Goal: Task Accomplishment & Management: Complete application form

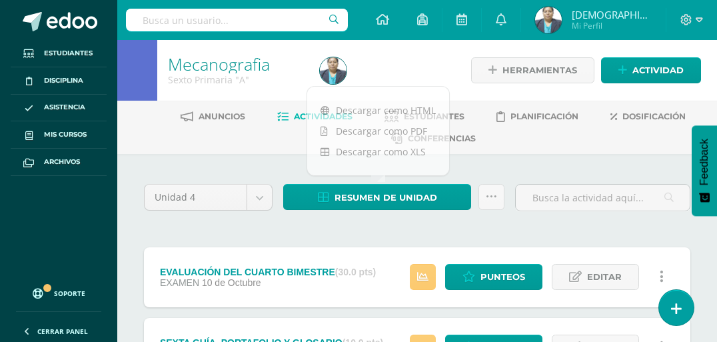
click at [562, 19] on img at bounding box center [548, 20] width 27 height 27
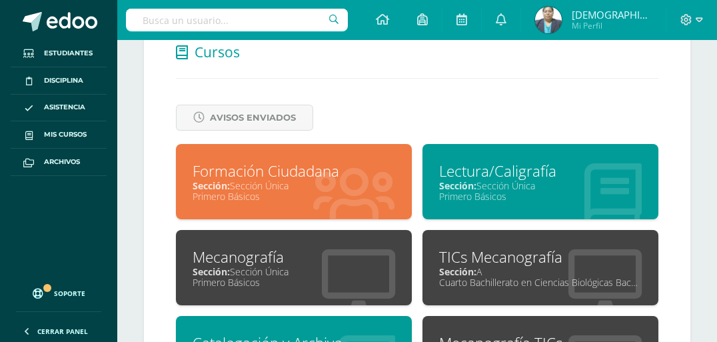
scroll to position [587, 0]
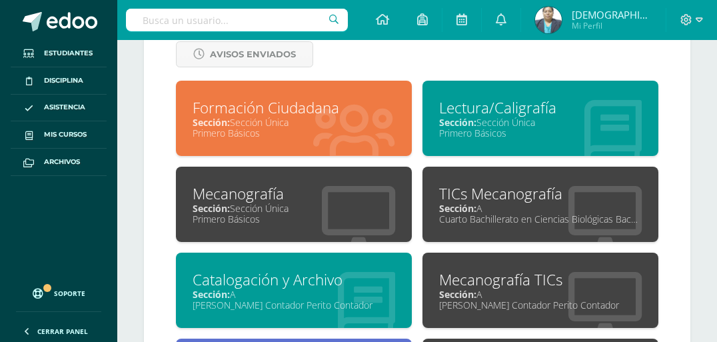
click at [267, 215] on div "Sección: Sección Única" at bounding box center [294, 208] width 203 height 13
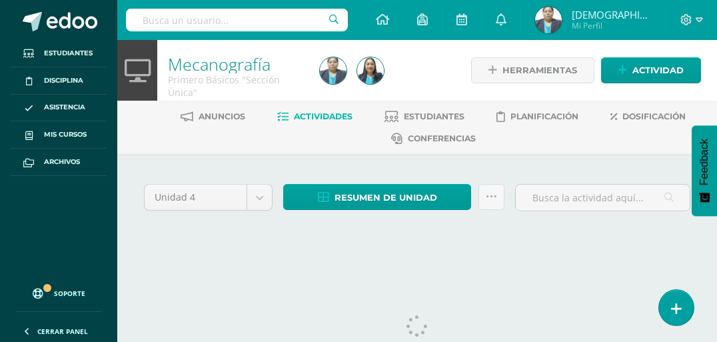
click at [251, 264] on div "Unidad 4 Unidad 1 Unidad 2 Unidad 3 Unidad 4 Resumen de unidad Descargar como H…" at bounding box center [417, 214] width 600 height 120
click at [562, 31] on img at bounding box center [548, 20] width 27 height 27
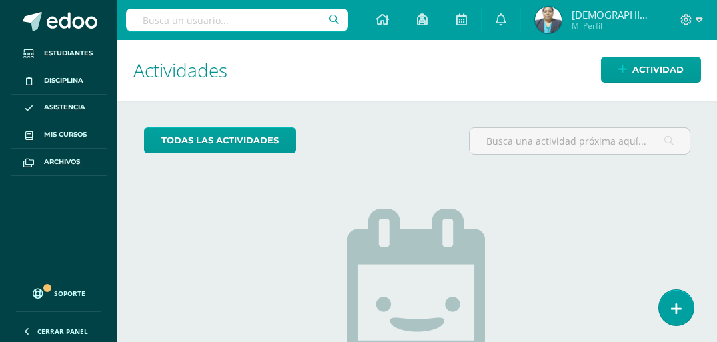
click at [562, 27] on img at bounding box center [548, 20] width 27 height 27
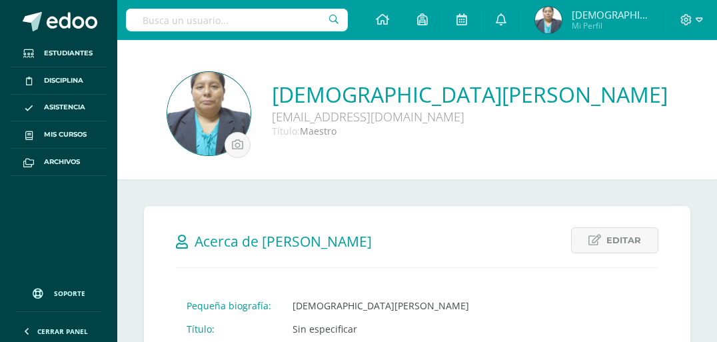
scroll to position [587, 0]
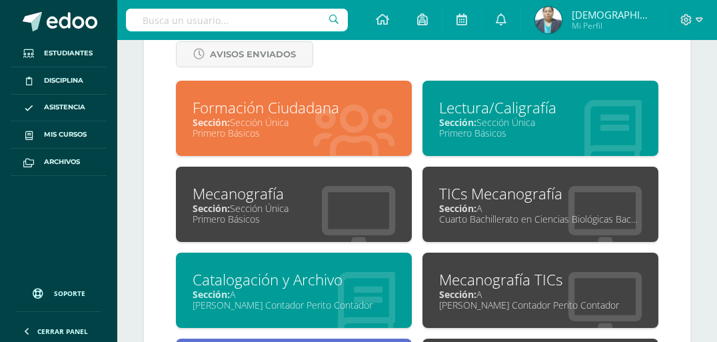
click at [316, 216] on div "Primero Básicos" at bounding box center [294, 219] width 203 height 13
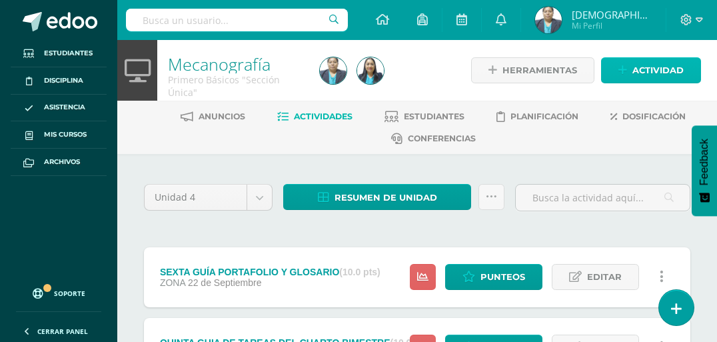
click at [645, 69] on span "Actividad" at bounding box center [658, 70] width 51 height 25
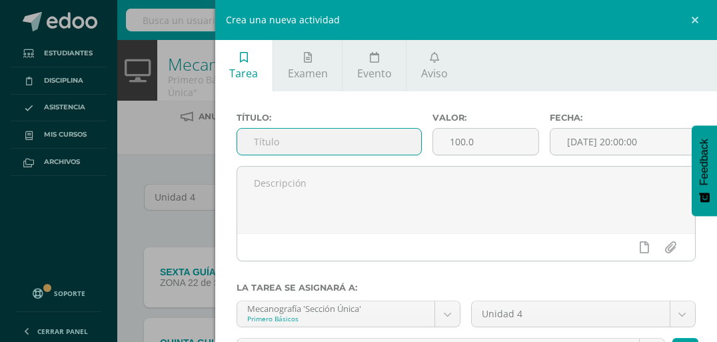
click at [315, 147] on input "text" at bounding box center [329, 142] width 184 height 26
type input "e"
type input "EVALUACIÓN DEL CUARTO BIMESTRE"
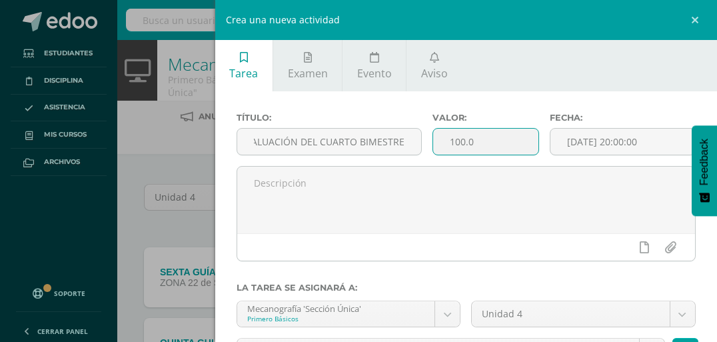
scroll to position [0, 0]
drag, startPoint x: 473, startPoint y: 143, endPoint x: 449, endPoint y: 141, distance: 24.1
click at [449, 141] on input "100.0" at bounding box center [485, 142] width 105 height 26
type input "1"
type input "30"
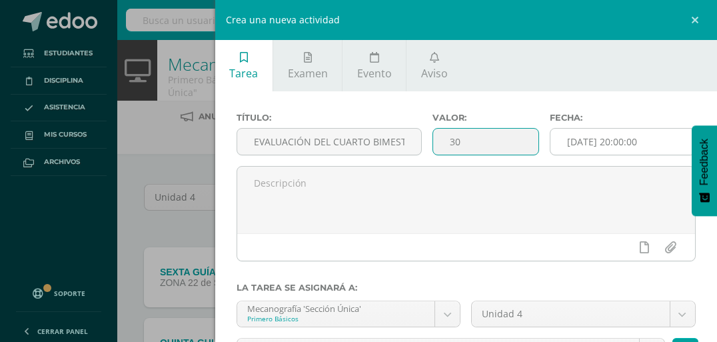
click at [574, 141] on input "[DATE] 20:00:00" at bounding box center [623, 142] width 145 height 26
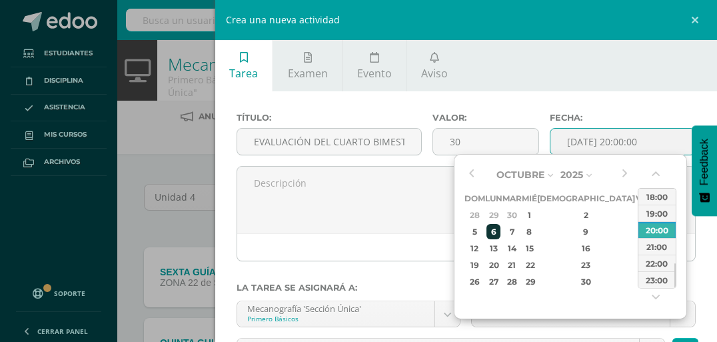
click at [501, 229] on div "6" at bounding box center [494, 231] width 14 height 15
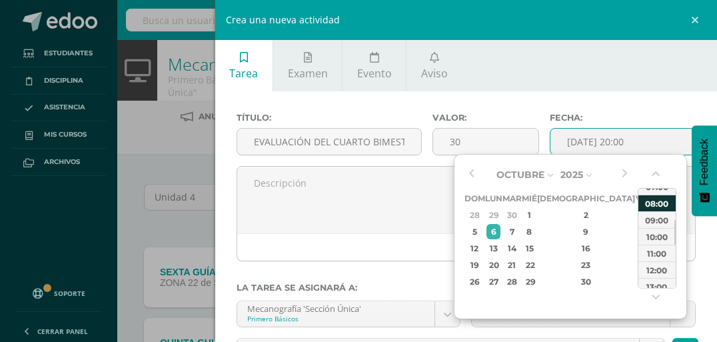
click at [658, 204] on div "08:00" at bounding box center [657, 203] width 37 height 17
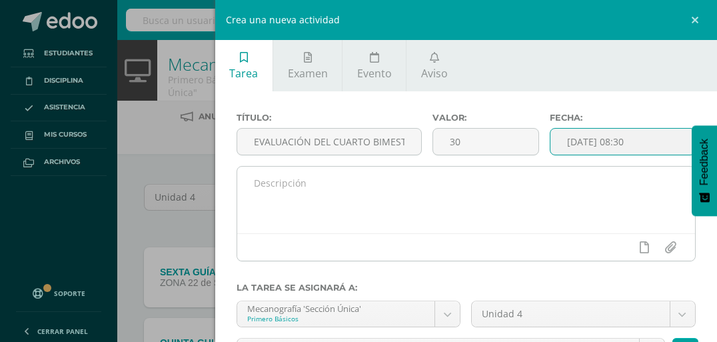
type input "2025-10-06 08:30"
click at [256, 181] on textarea at bounding box center [466, 200] width 458 height 67
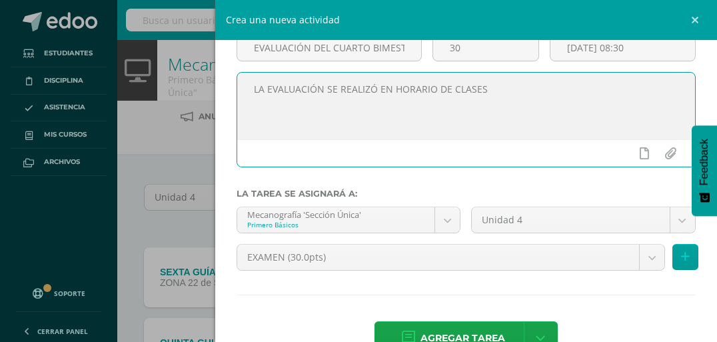
scroll to position [130, 0]
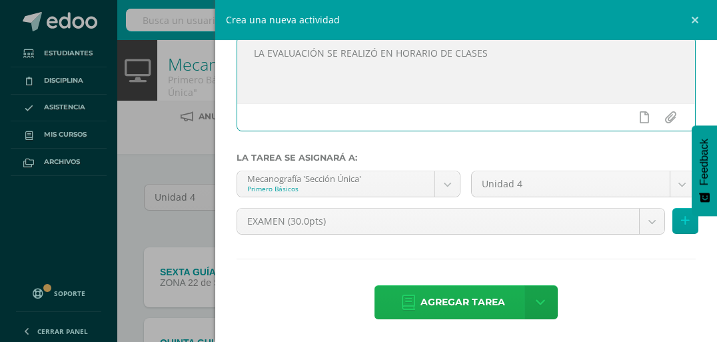
type textarea "LA EVALUACIÓN SE REALIZÓ EN HORARIO DE CLASES"
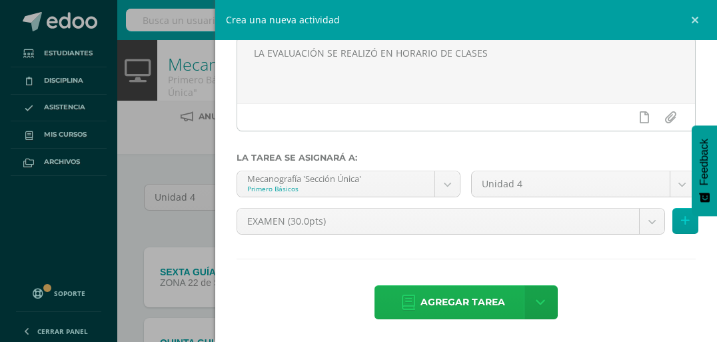
click at [468, 296] on span "Agregar tarea" at bounding box center [463, 302] width 85 height 33
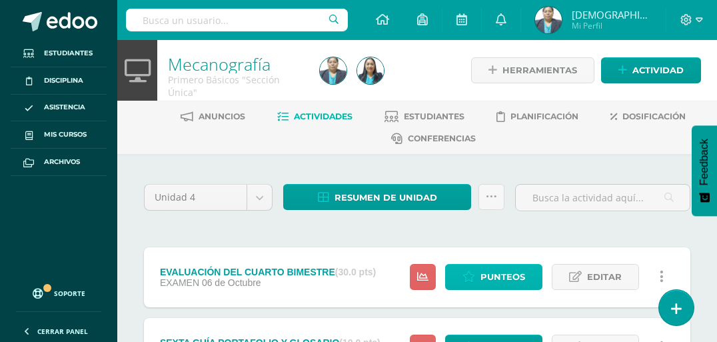
click at [504, 275] on span "Punteos" at bounding box center [503, 277] width 45 height 25
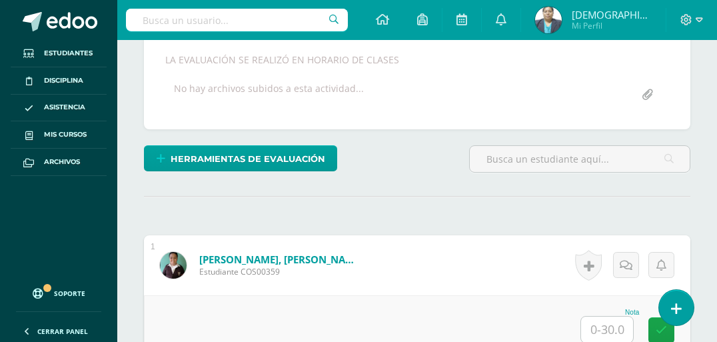
scroll to position [249, 0]
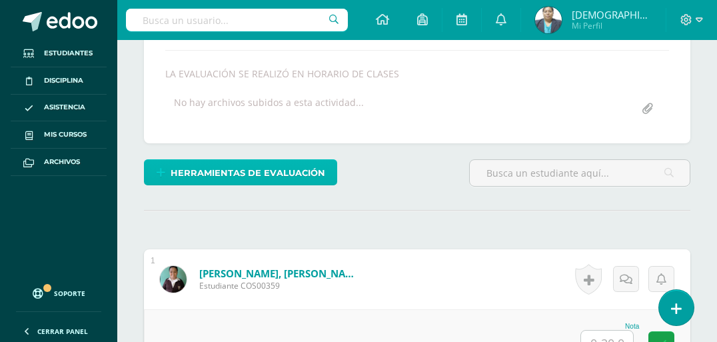
click at [235, 174] on span "Herramientas de evaluación" at bounding box center [248, 173] width 155 height 25
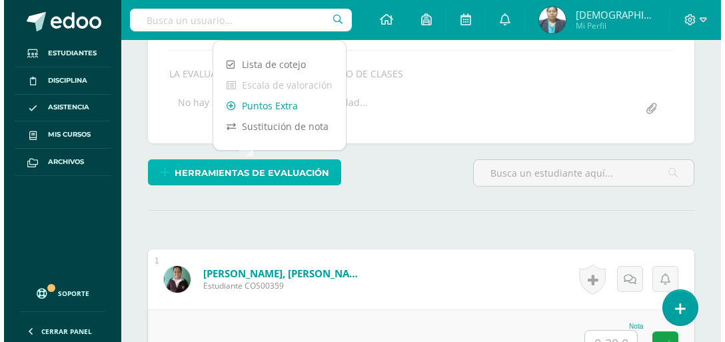
scroll to position [249, 0]
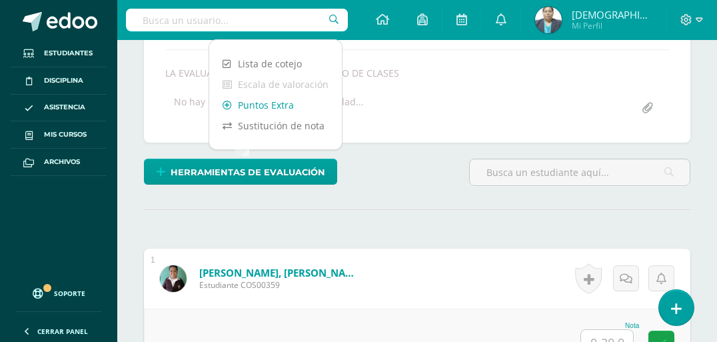
click at [267, 109] on link "Puntos Extra" at bounding box center [275, 105] width 133 height 21
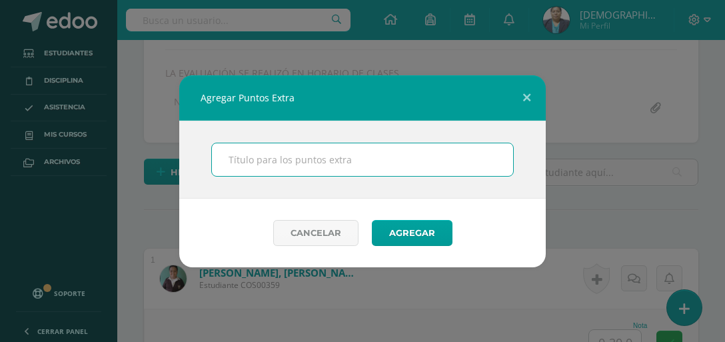
scroll to position [250, 0]
click at [288, 169] on input "text" at bounding box center [362, 159] width 301 height 33
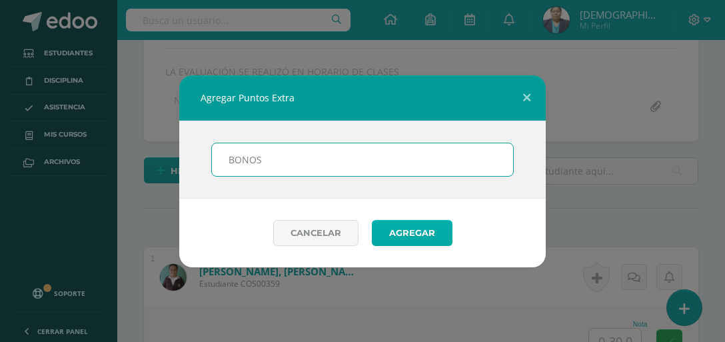
type input "BONOS"
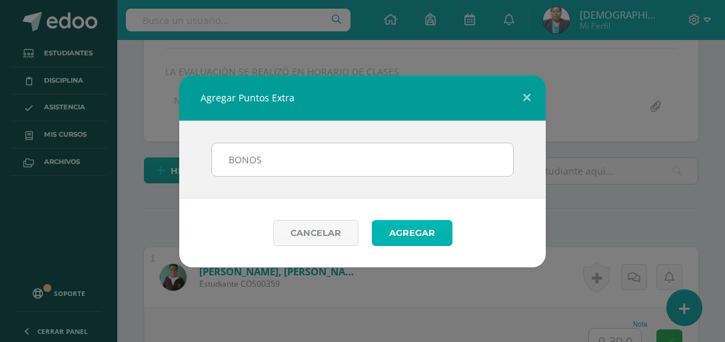
click at [395, 236] on button "Agregar" at bounding box center [412, 233] width 81 height 26
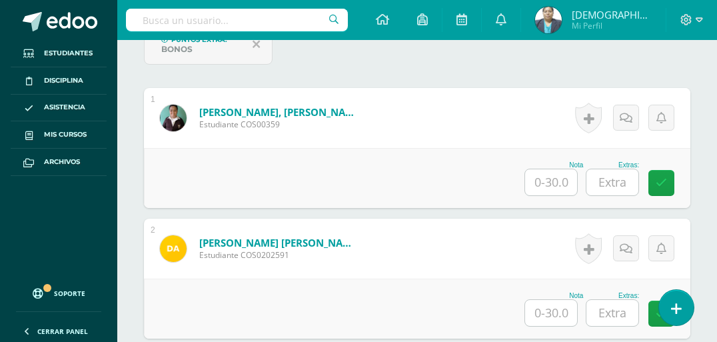
scroll to position [464, 0]
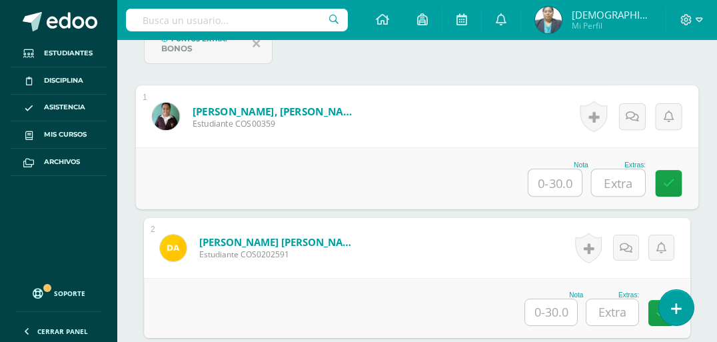
click at [552, 181] on input "text" at bounding box center [555, 182] width 53 height 27
type input "25"
click at [625, 181] on input "text" at bounding box center [618, 182] width 53 height 27
type input "5"
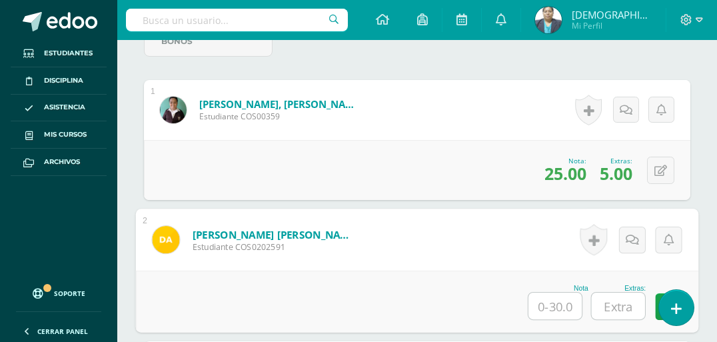
scroll to position [517, 0]
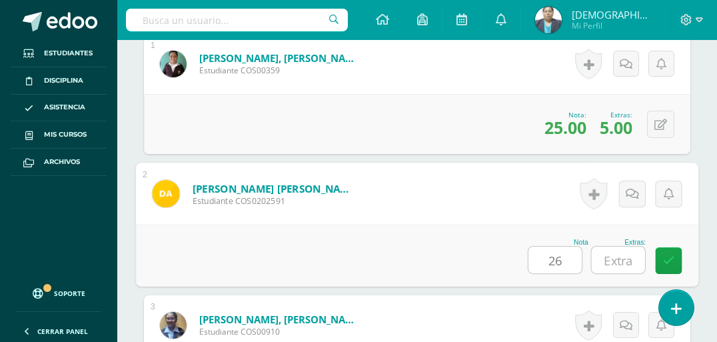
type input "26"
click at [625, 259] on input "text" at bounding box center [618, 260] width 53 height 27
type input "5"
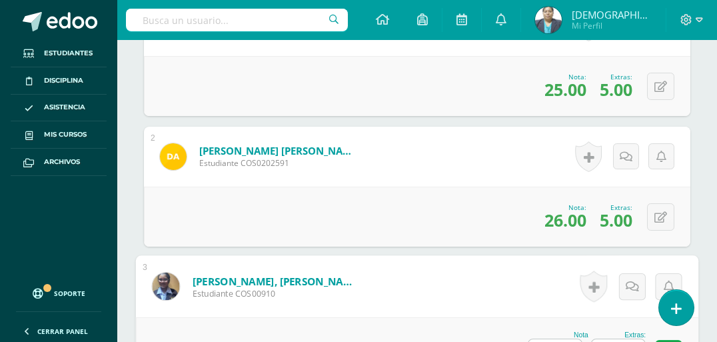
scroll to position [575, 0]
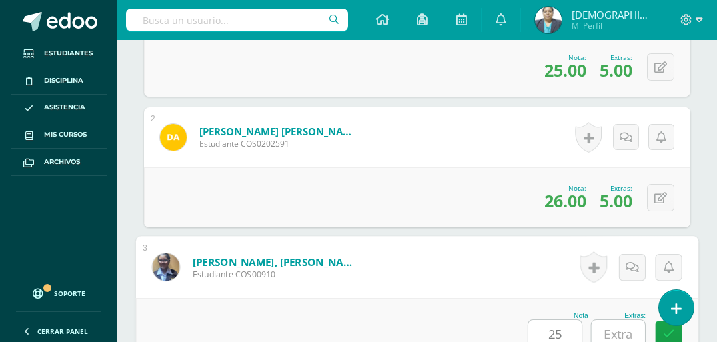
type input "25"
click at [621, 327] on input "text" at bounding box center [618, 333] width 53 height 27
type input "5"
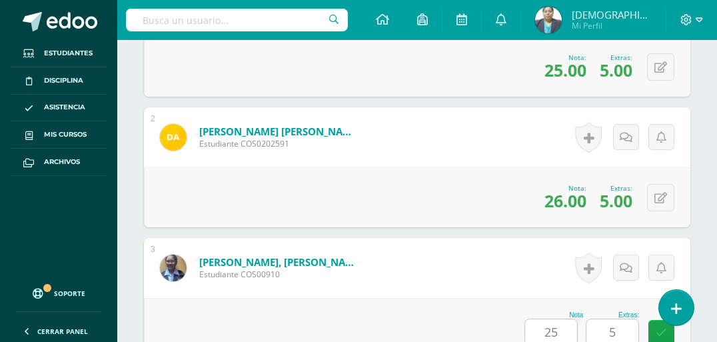
scroll to position [865, 0]
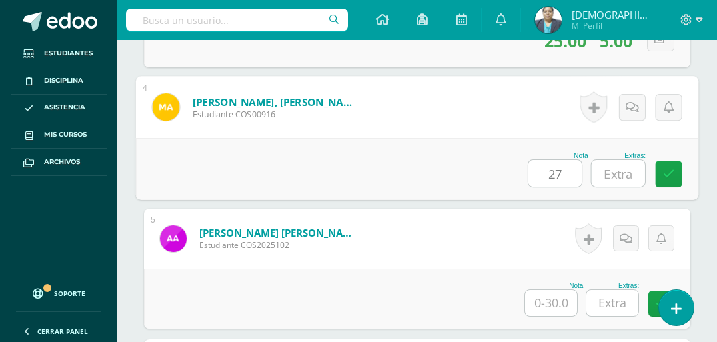
type input "27"
click at [619, 174] on input "text" at bounding box center [618, 173] width 53 height 27
type input "4"
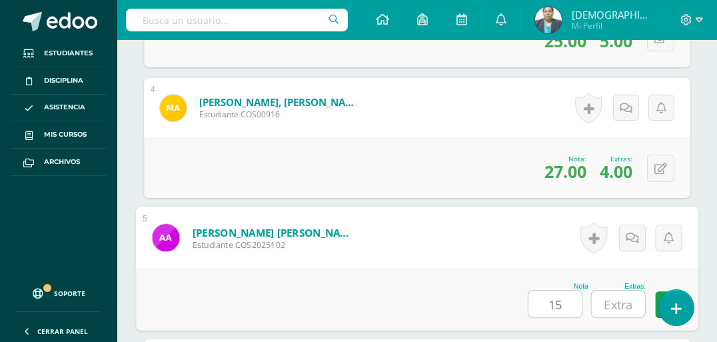
type input "15"
click at [622, 304] on input "text" at bounding box center [618, 304] width 53 height 27
type input "3"
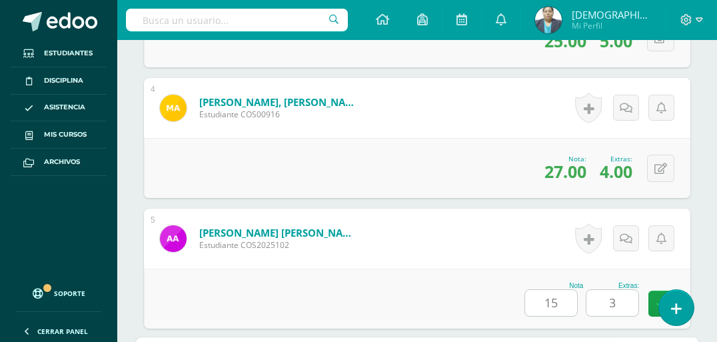
scroll to position [1127, 0]
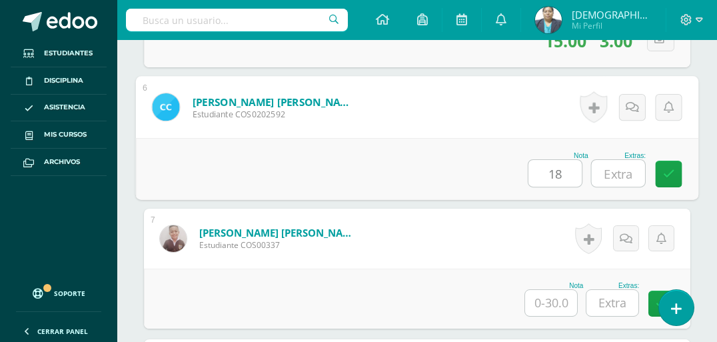
type input "18"
click at [614, 172] on input "text" at bounding box center [618, 173] width 53 height 27
type input "5"
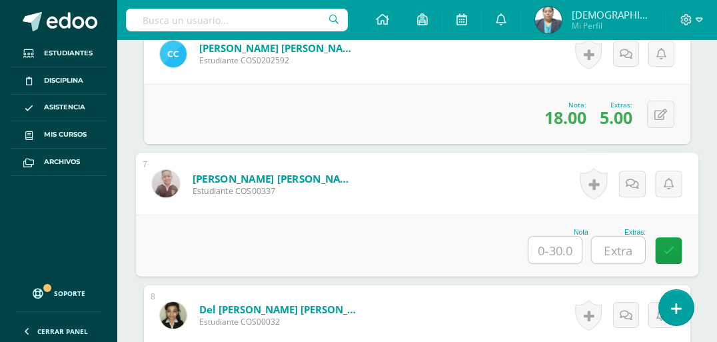
scroll to position [1287, 0]
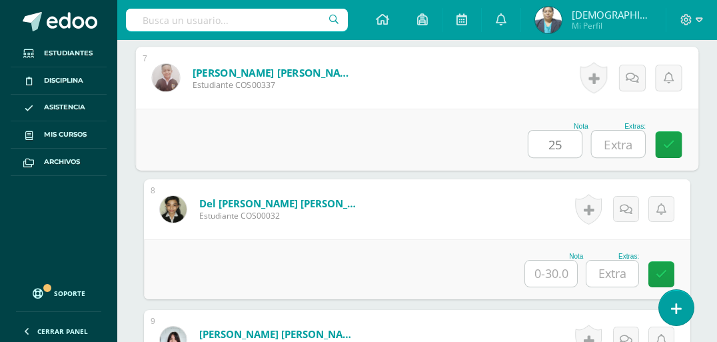
type input "25"
click at [615, 149] on input "text" at bounding box center [618, 144] width 53 height 27
type input "5"
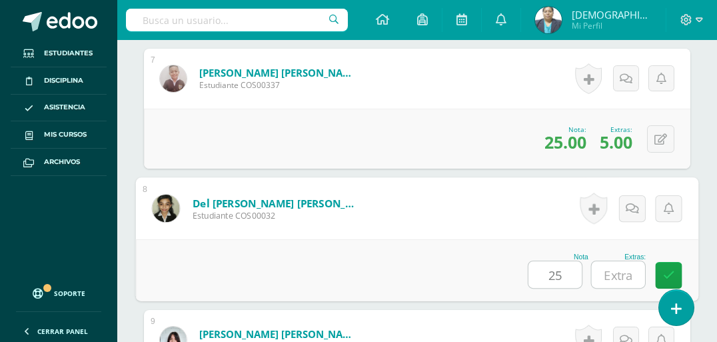
type input "25"
click at [611, 272] on input "text" at bounding box center [618, 274] width 53 height 27
type input "5"
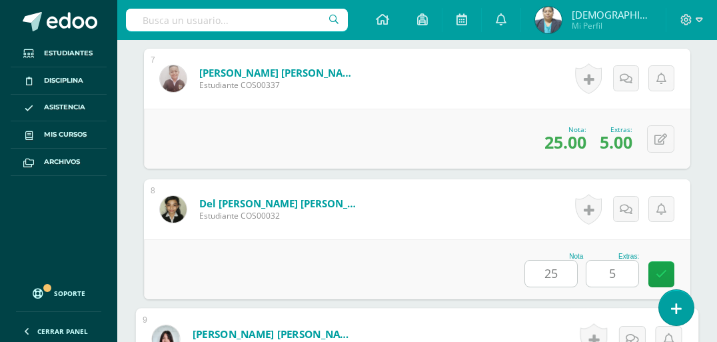
scroll to position [1519, 0]
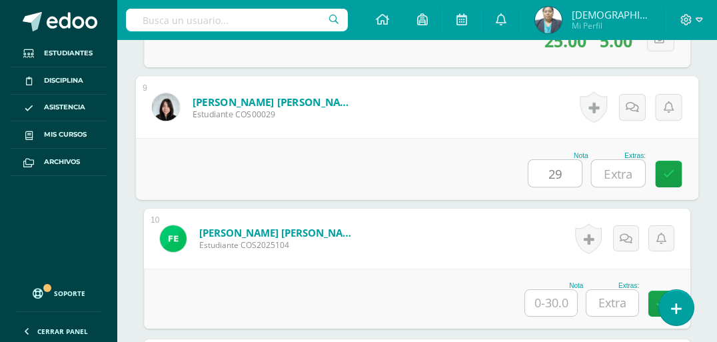
type input "29"
click at [619, 175] on input "text" at bounding box center [618, 173] width 53 height 27
type input "5"
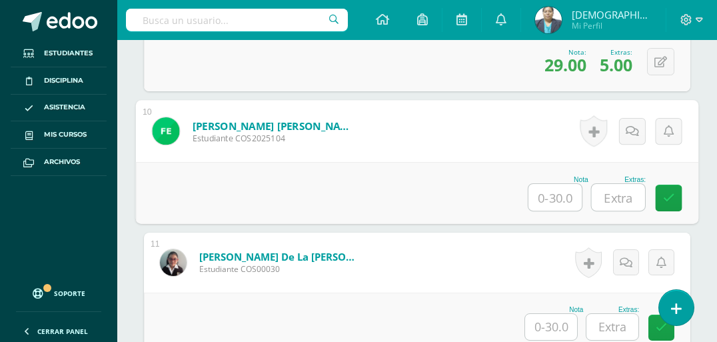
scroll to position [1679, 0]
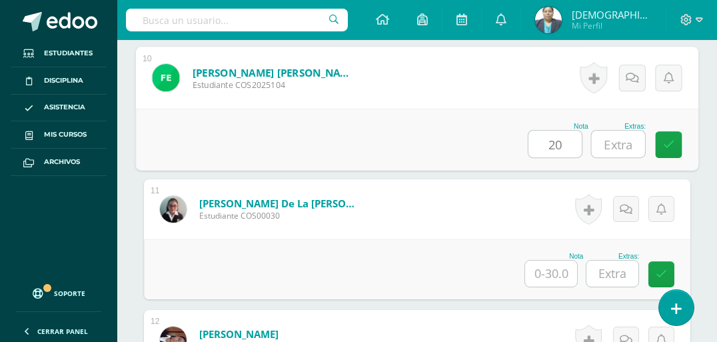
type input "20"
click at [617, 145] on input "text" at bounding box center [618, 144] width 53 height 27
type input "4"
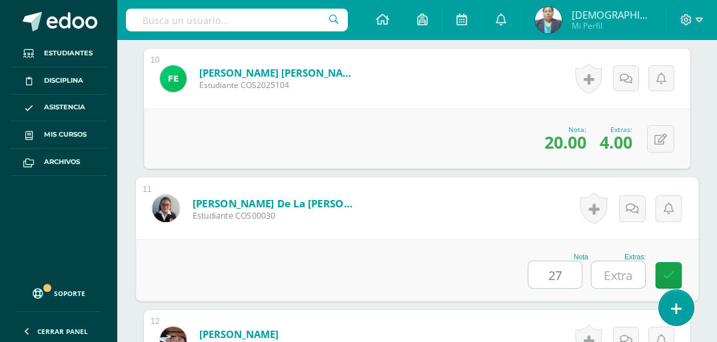
type input "27"
click at [618, 272] on input "text" at bounding box center [618, 274] width 53 height 27
type input "5"
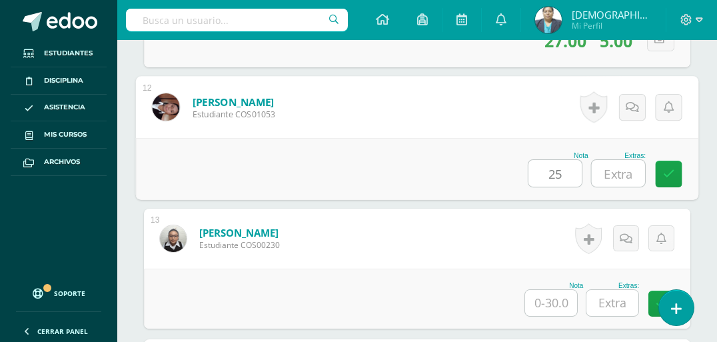
type input "25"
click at [618, 176] on input "text" at bounding box center [618, 173] width 53 height 27
type input "5"
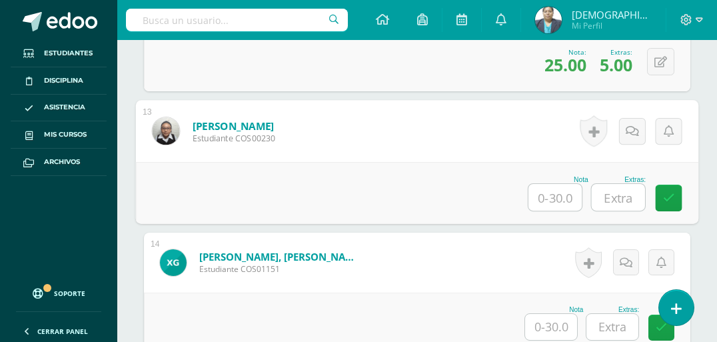
scroll to position [2071, 0]
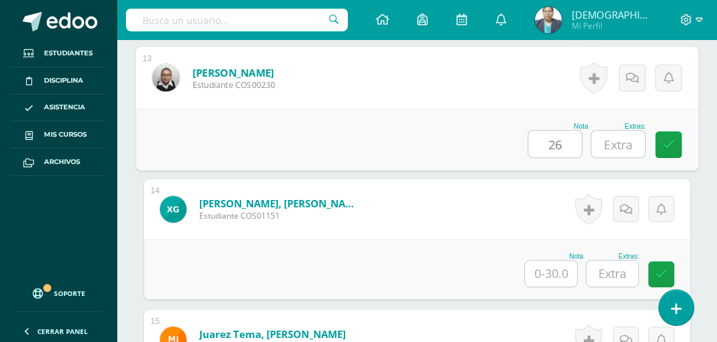
type input "26"
click at [617, 147] on input "text" at bounding box center [618, 144] width 53 height 27
type input "5"
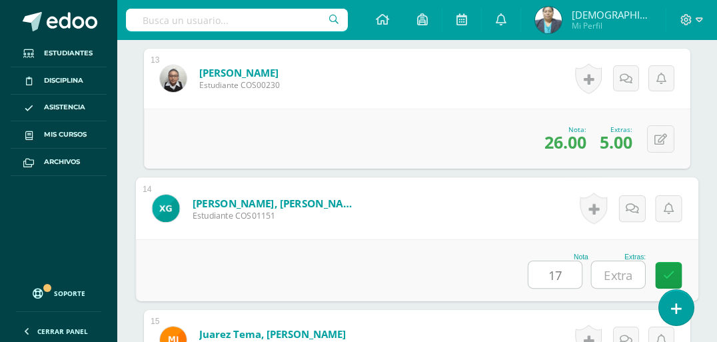
type input "17"
click at [617, 275] on input "text" at bounding box center [618, 274] width 53 height 27
type input "4"
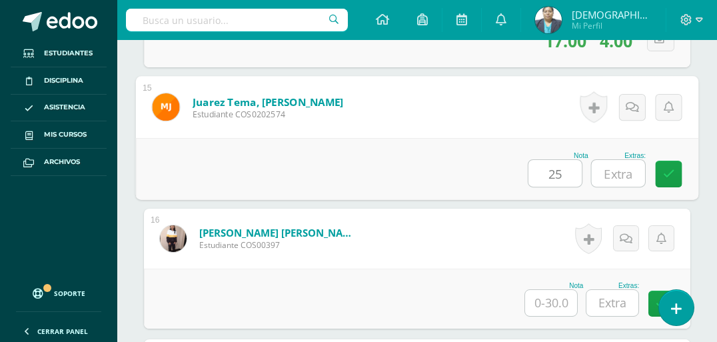
type input "25"
drag, startPoint x: 629, startPoint y: 177, endPoint x: 603, endPoint y: 185, distance: 27.2
click at [627, 179] on input "text" at bounding box center [618, 173] width 53 height 27
type input "5"
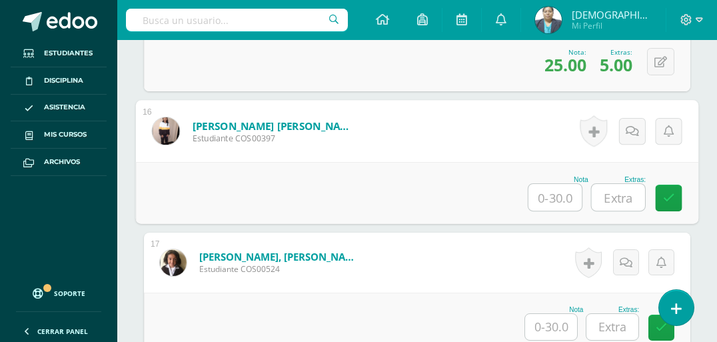
scroll to position [2463, 0]
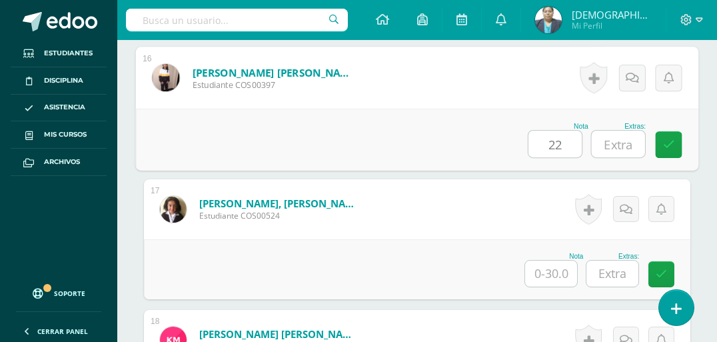
type input "22"
click at [620, 149] on input "text" at bounding box center [618, 144] width 53 height 27
type input "5"
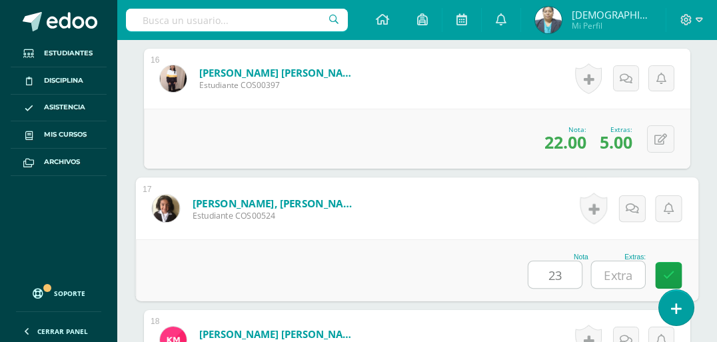
type input "23"
click at [624, 275] on input "text" at bounding box center [618, 274] width 53 height 27
type input "5"
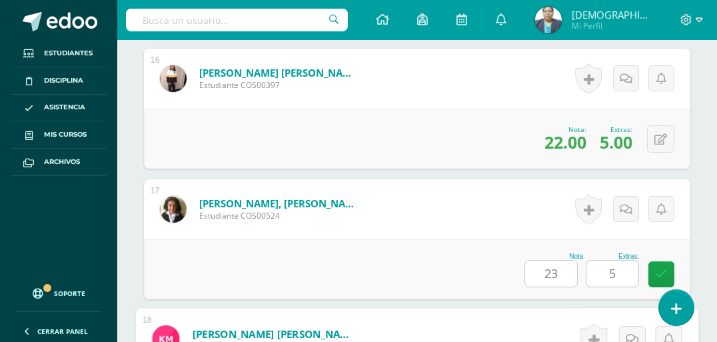
scroll to position [2695, 0]
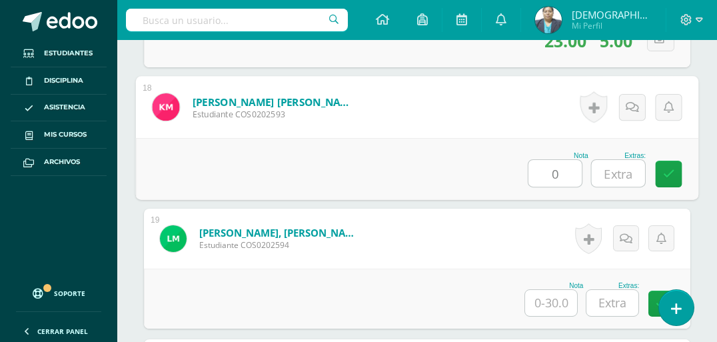
type input "0"
click at [625, 177] on input "text" at bounding box center [618, 173] width 53 height 27
type input "0"
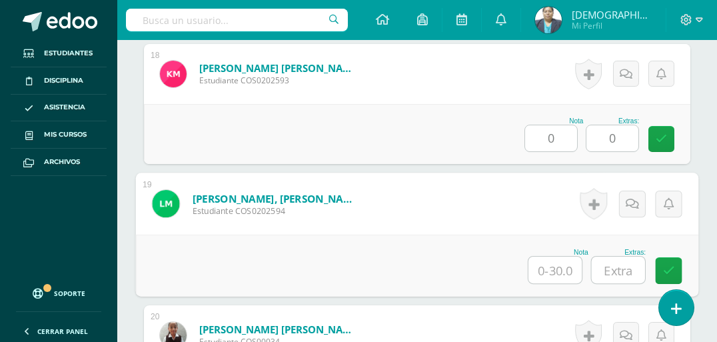
scroll to position [2802, 0]
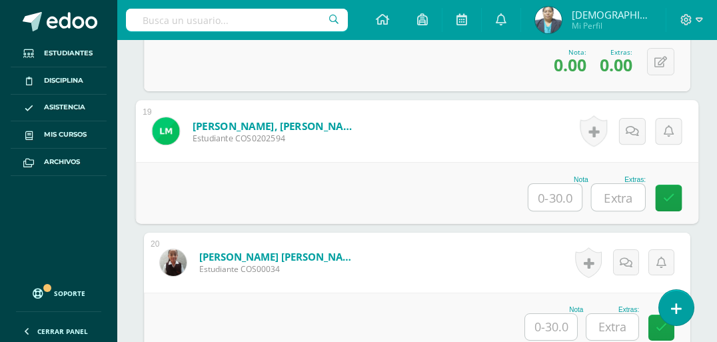
click at [561, 189] on input "text" at bounding box center [555, 197] width 53 height 27
type input "29"
click at [611, 201] on input "text" at bounding box center [618, 197] width 53 height 27
type input "5"
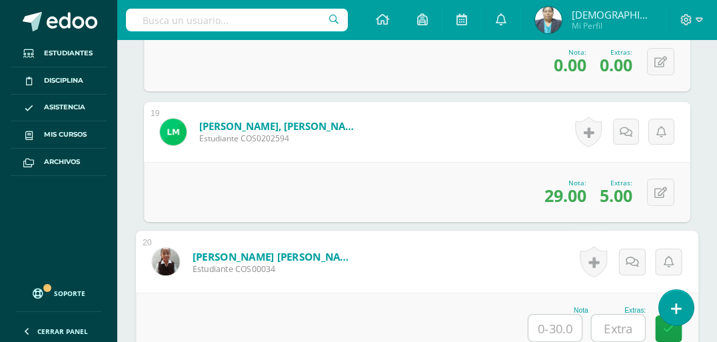
scroll to position [2908, 0]
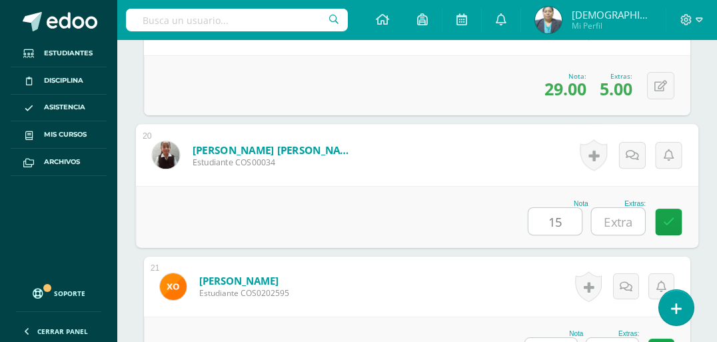
type input "15"
click at [624, 216] on input "text" at bounding box center [618, 221] width 53 height 27
type input "5"
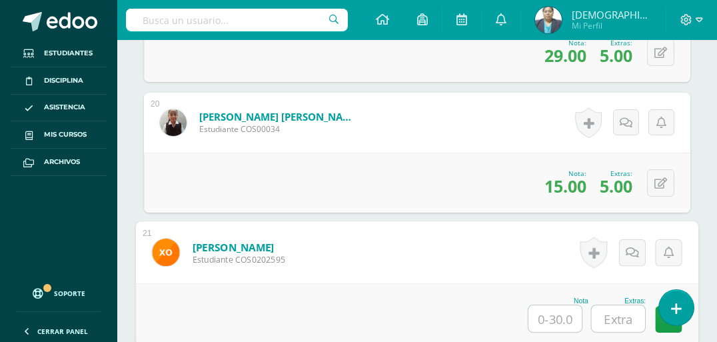
scroll to position [3089, 0]
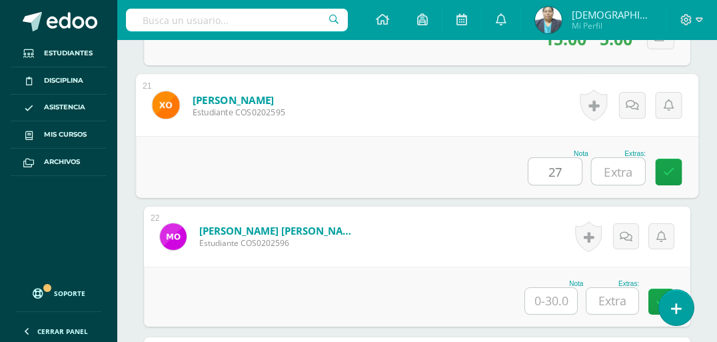
type input "27"
drag, startPoint x: 622, startPoint y: 171, endPoint x: 617, endPoint y: 179, distance: 9.8
click at [622, 171] on input "text" at bounding box center [618, 171] width 53 height 27
type input "5"
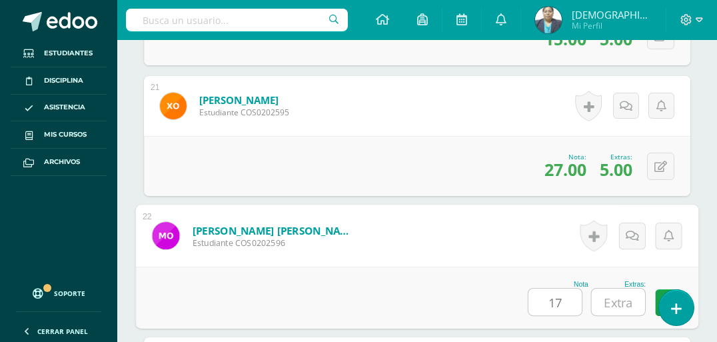
type input "17"
click at [619, 297] on input "text" at bounding box center [618, 302] width 53 height 27
type input "4"
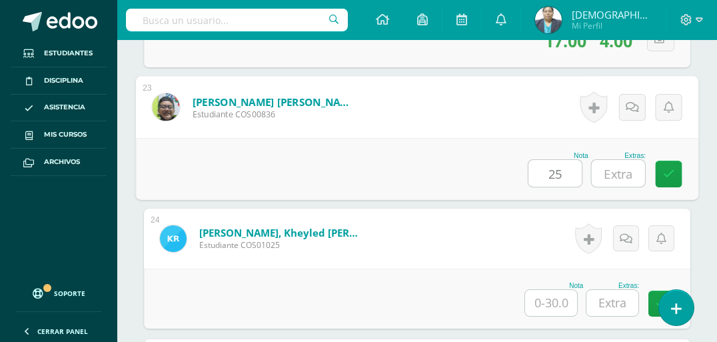
type input "25"
click at [624, 178] on input "text" at bounding box center [618, 173] width 53 height 27
type input "5"
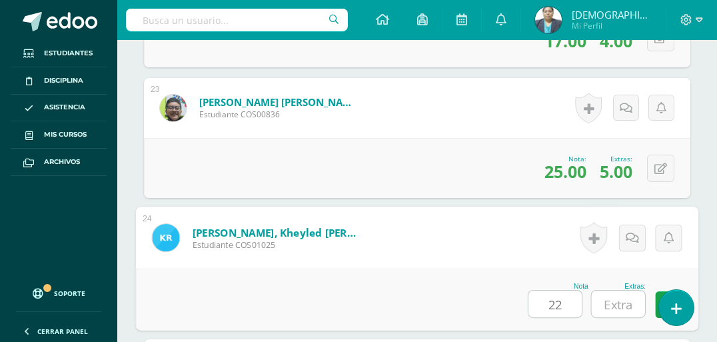
type input "22"
click at [611, 301] on input "text" at bounding box center [618, 304] width 53 height 27
type input "5"
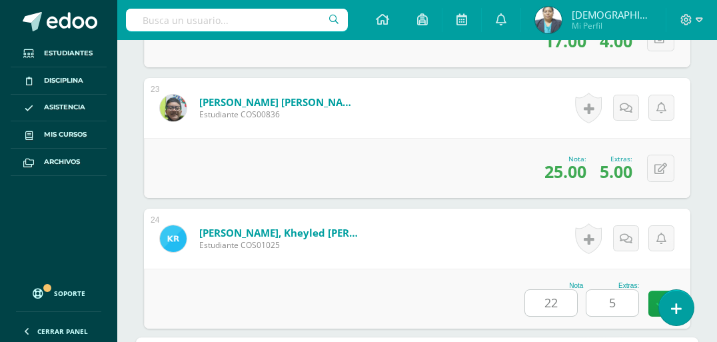
scroll to position [3610, 0]
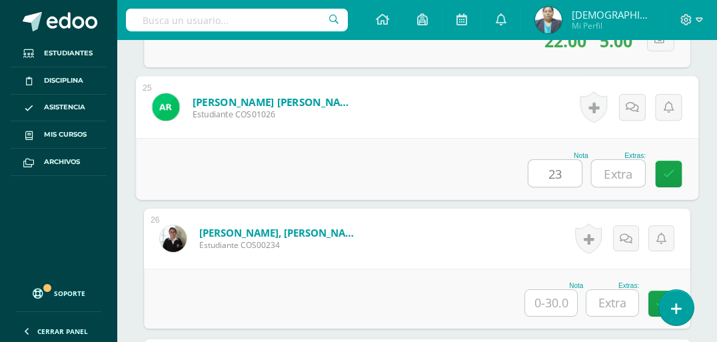
type input "23"
click at [628, 175] on input "text" at bounding box center [618, 173] width 53 height 27
type input "3"
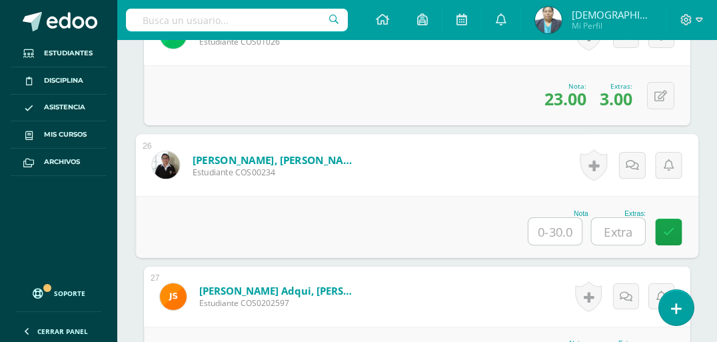
scroll to position [3716, 0]
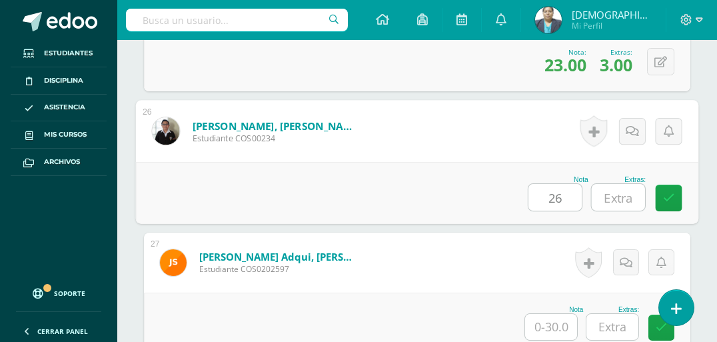
type input "26"
click at [632, 200] on input "text" at bounding box center [618, 197] width 53 height 27
type input "5"
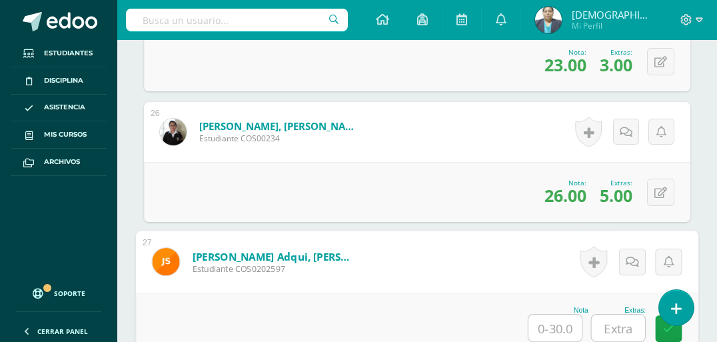
scroll to position [3876, 0]
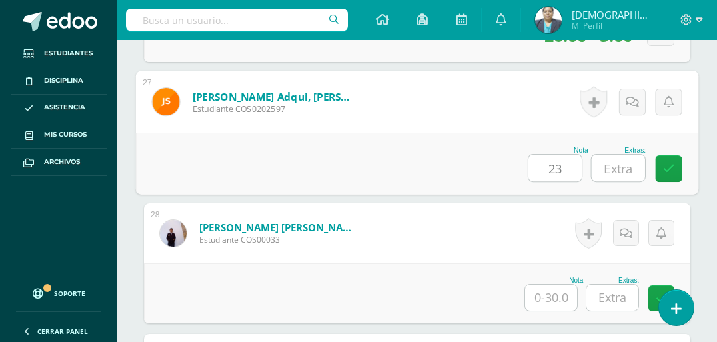
type input "23"
click at [621, 171] on input "text" at bounding box center [618, 168] width 53 height 27
type input "1"
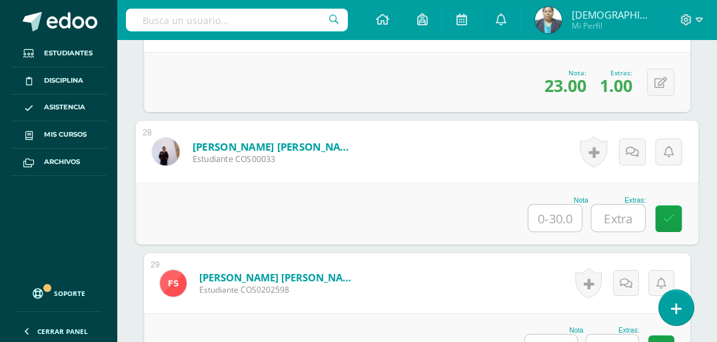
scroll to position [4036, 0]
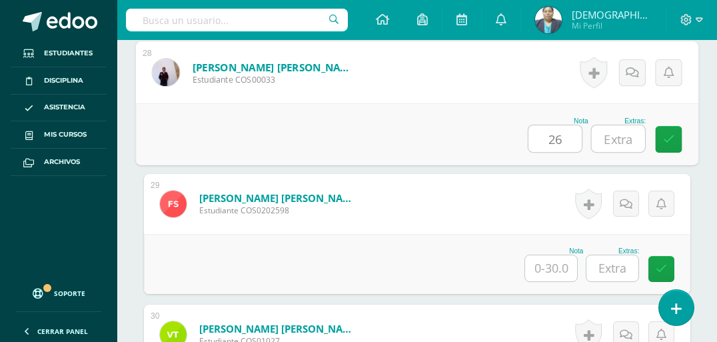
type input "26"
click at [617, 141] on input "text" at bounding box center [618, 138] width 53 height 27
type input "2"
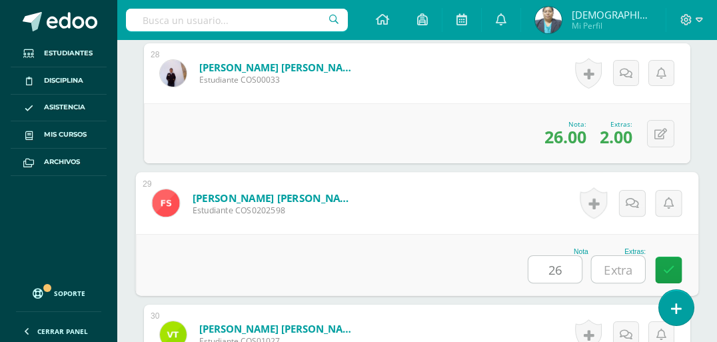
type input "26"
click at [623, 264] on input "text" at bounding box center [618, 269] width 53 height 27
type input "5"
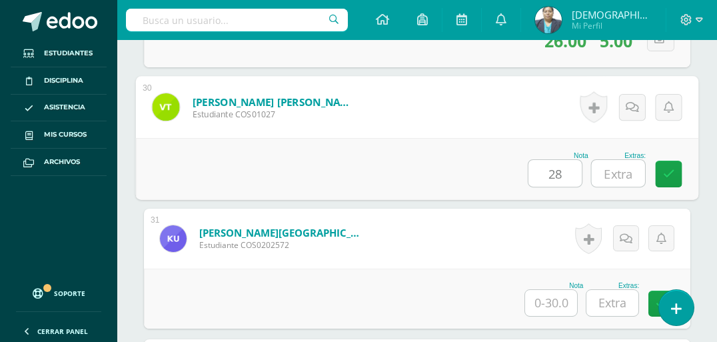
type input "28"
click at [624, 177] on input "text" at bounding box center [618, 173] width 53 height 27
type input "5"
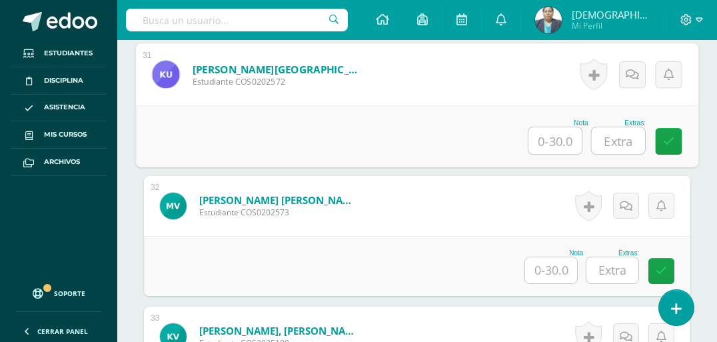
scroll to position [4423, 0]
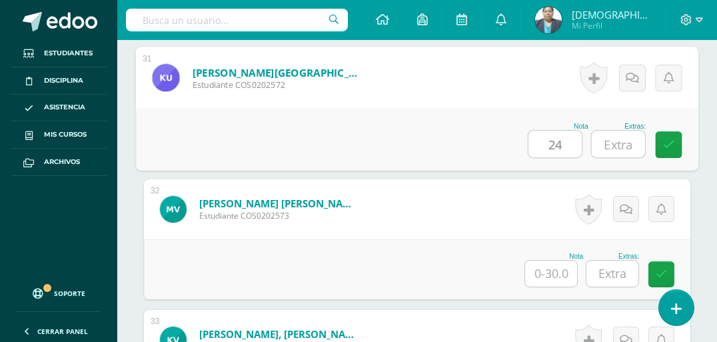
type input "24"
click at [615, 144] on input "text" at bounding box center [618, 144] width 53 height 27
type input "5"
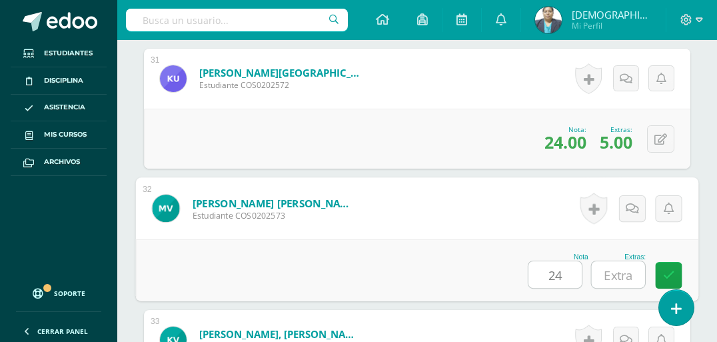
type input "24"
click at [613, 269] on input "text" at bounding box center [618, 274] width 53 height 27
type input "5"
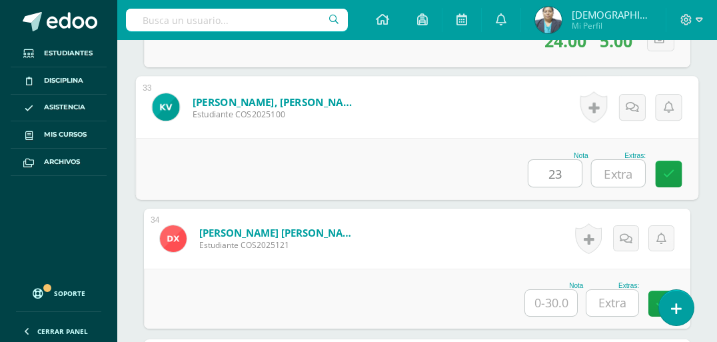
type input "23"
click at [623, 179] on input "text" at bounding box center [618, 173] width 53 height 27
type input "3"
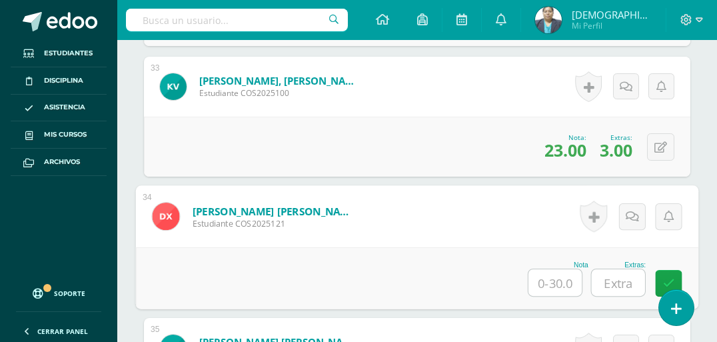
scroll to position [4762, 0]
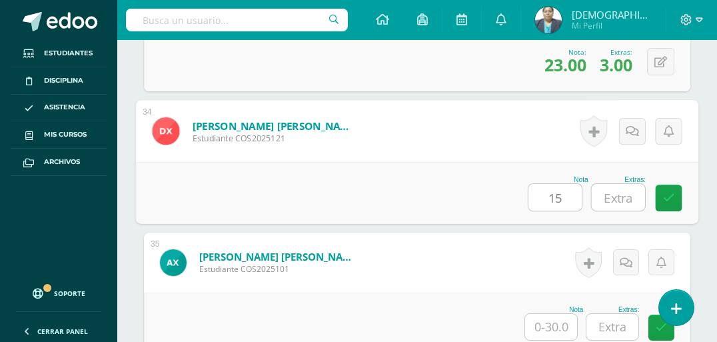
type input "15"
click at [617, 197] on input "text" at bounding box center [618, 197] width 53 height 27
type input "2"
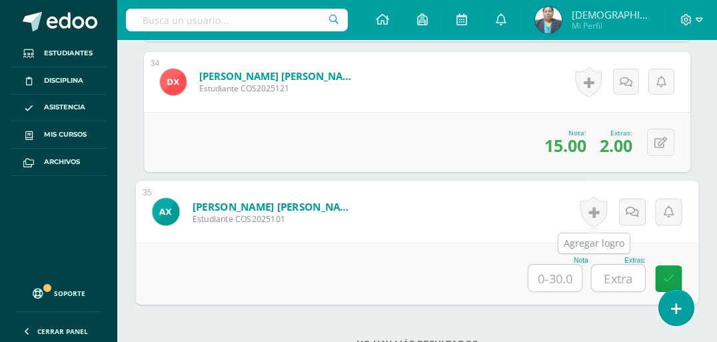
scroll to position [4868, 0]
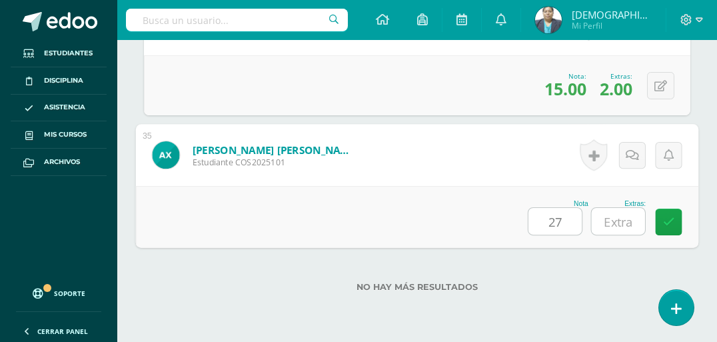
type input "27"
click at [615, 221] on input "text" at bounding box center [618, 221] width 53 height 27
type input "3"
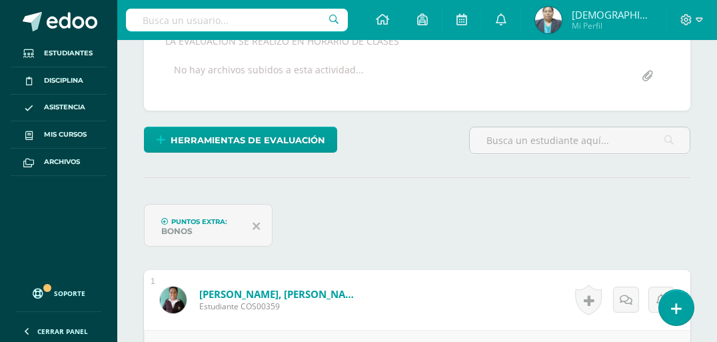
scroll to position [15, 0]
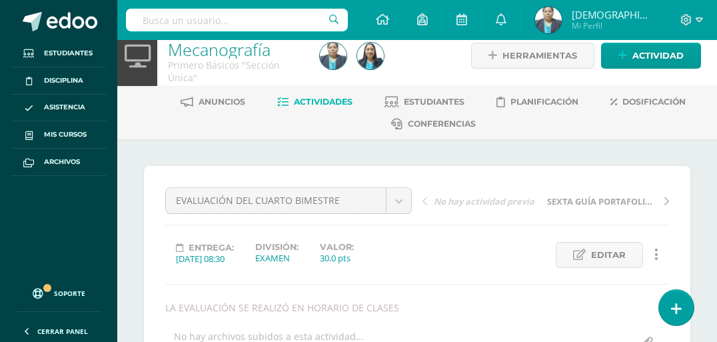
click at [319, 105] on span "Actividades" at bounding box center [323, 102] width 59 height 10
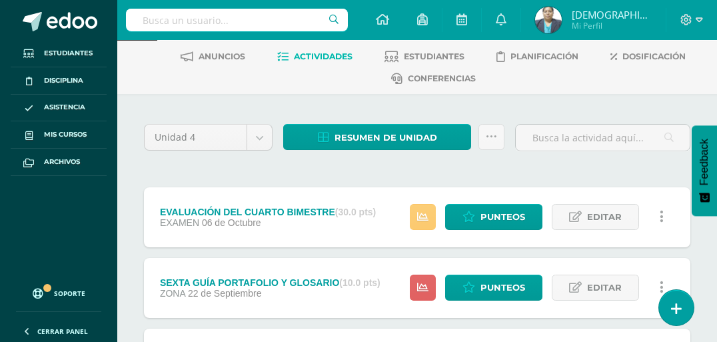
scroll to position [53, 0]
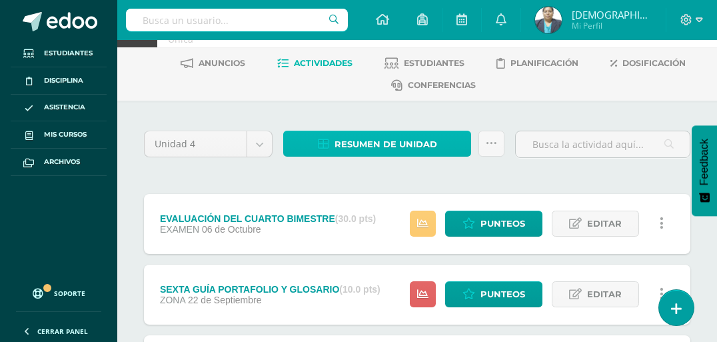
click at [365, 147] on span "Resumen de unidad" at bounding box center [386, 144] width 103 height 25
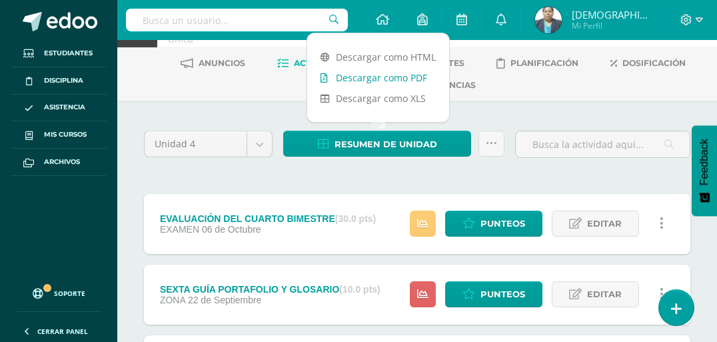
click at [376, 76] on link "Descargar como PDF" at bounding box center [378, 77] width 142 height 21
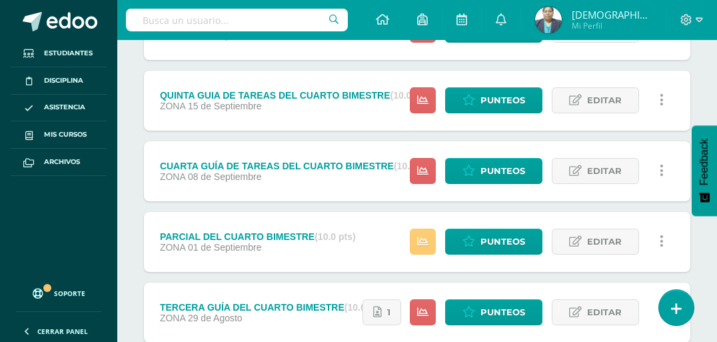
scroll to position [373, 0]
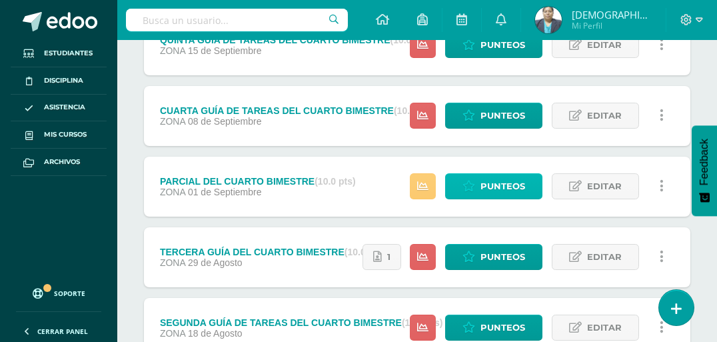
click at [506, 187] on span "Punteos" at bounding box center [503, 186] width 45 height 25
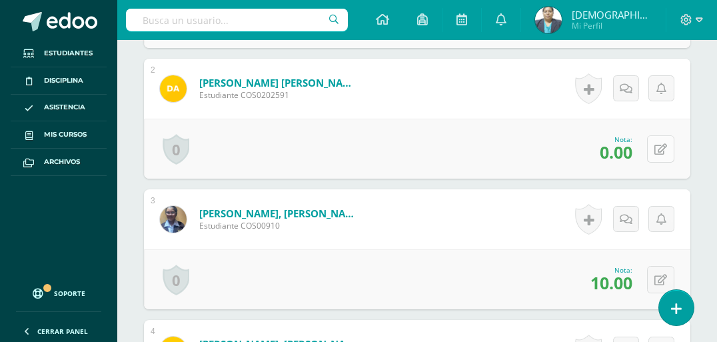
scroll to position [571, 0]
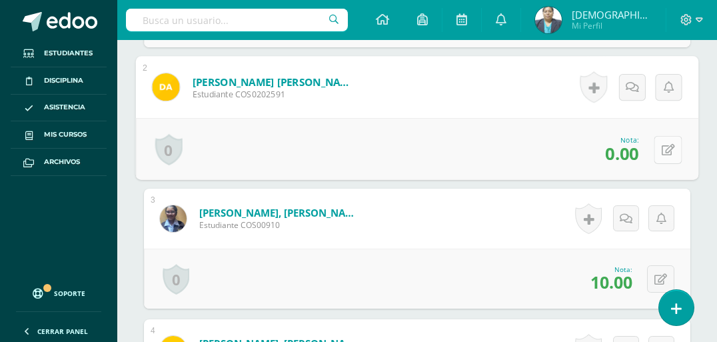
click at [663, 146] on icon at bounding box center [668, 149] width 13 height 11
type input "10"
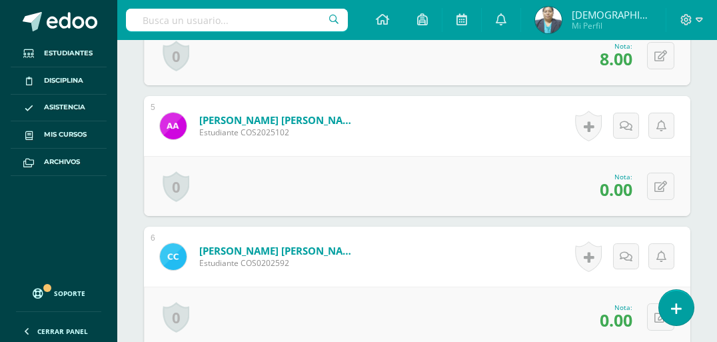
scroll to position [944, 0]
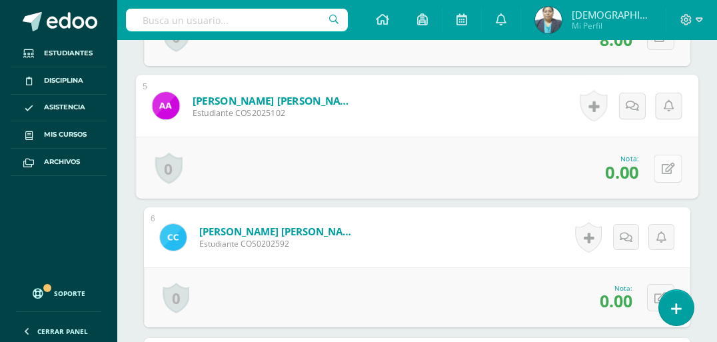
click at [665, 168] on icon at bounding box center [668, 168] width 13 height 11
type input "5"
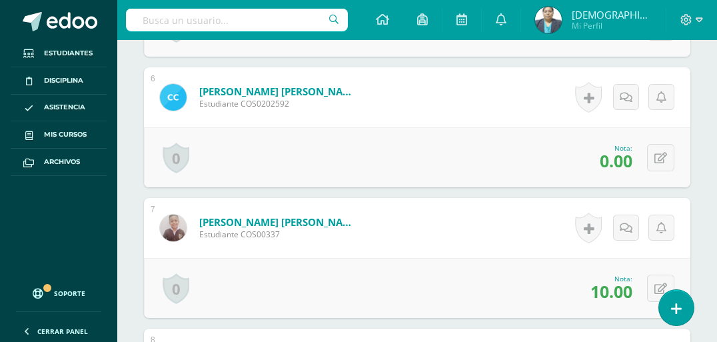
scroll to position [1104, 0]
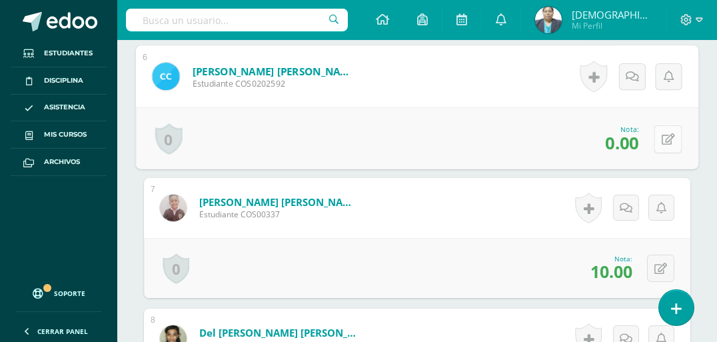
click at [664, 135] on icon at bounding box center [668, 138] width 13 height 11
type input "5"
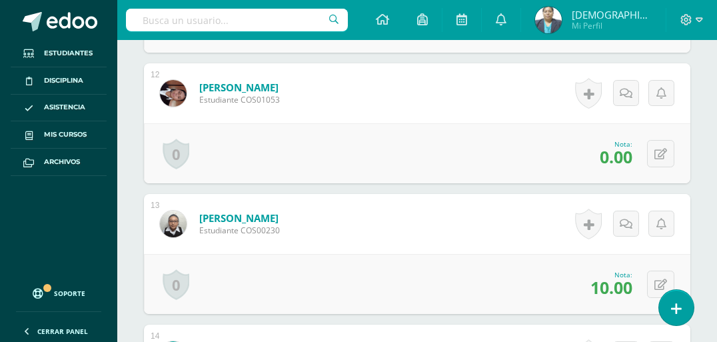
scroll to position [1904, 0]
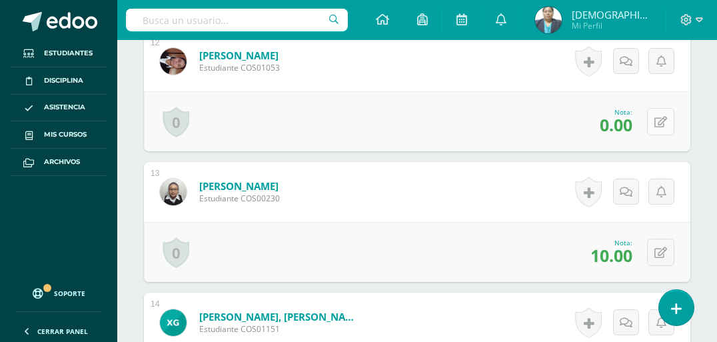
click at [661, 120] on icon at bounding box center [661, 122] width 13 height 11
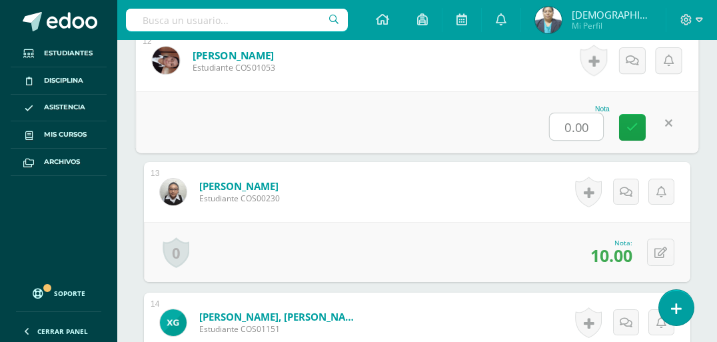
type input "5"
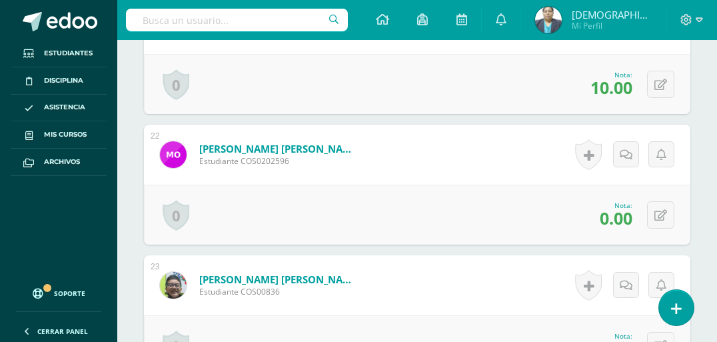
scroll to position [3131, 0]
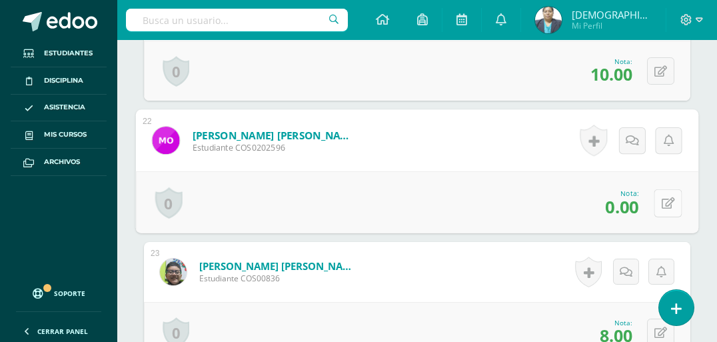
click at [659, 195] on button at bounding box center [668, 203] width 28 height 28
type input "5"
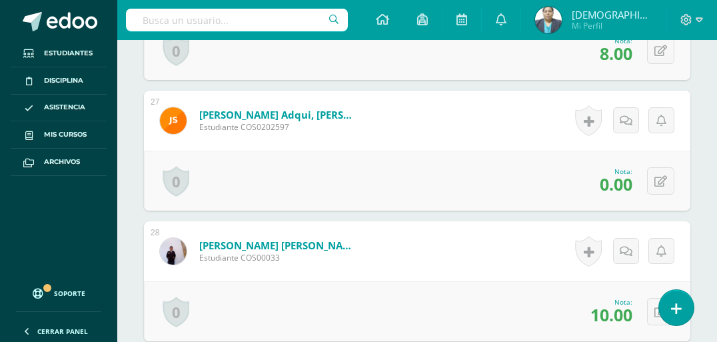
scroll to position [3824, 0]
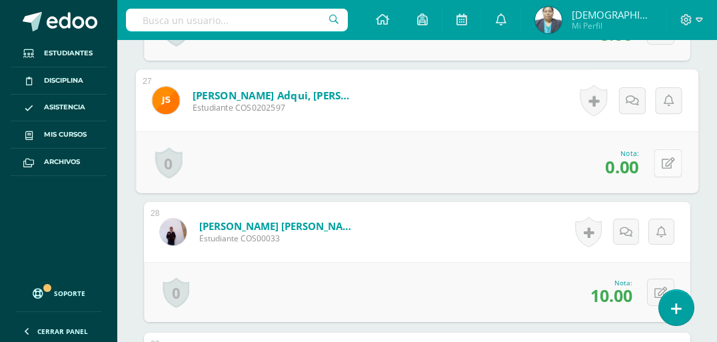
click at [659, 157] on button at bounding box center [668, 163] width 28 height 28
type input "5"
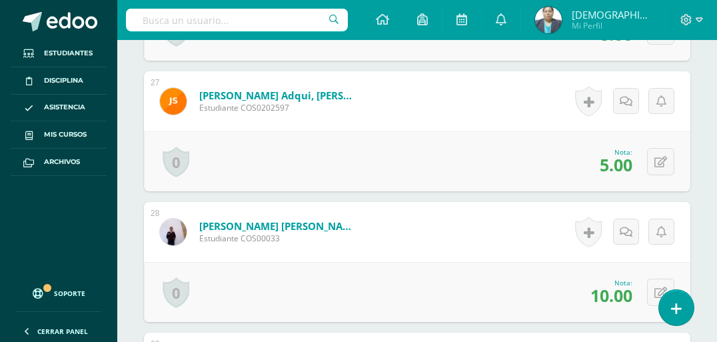
scroll to position [4038, 0]
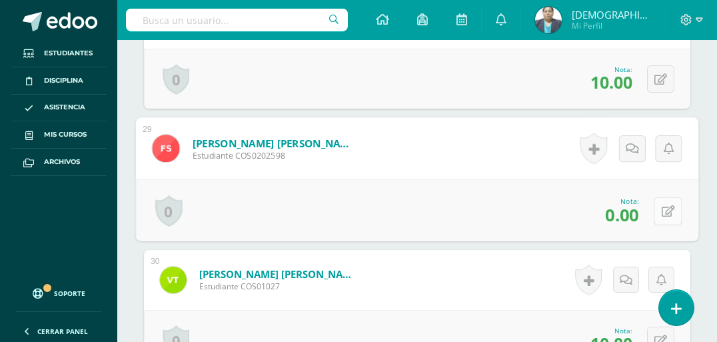
click at [660, 213] on button at bounding box center [668, 211] width 28 height 28
type input "5"
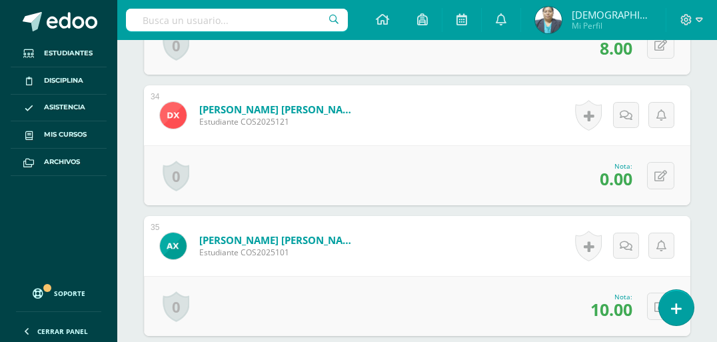
scroll to position [4731, 0]
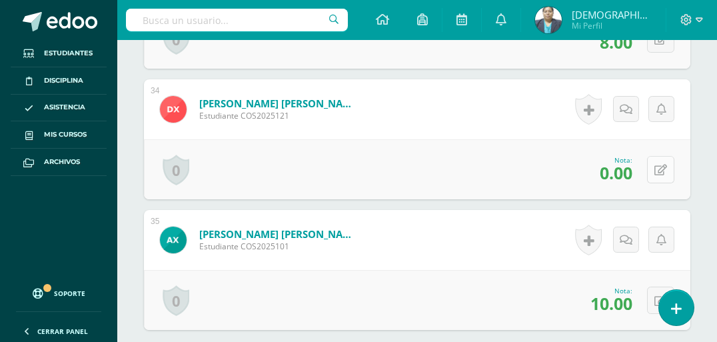
click at [663, 168] on icon at bounding box center [661, 170] width 13 height 11
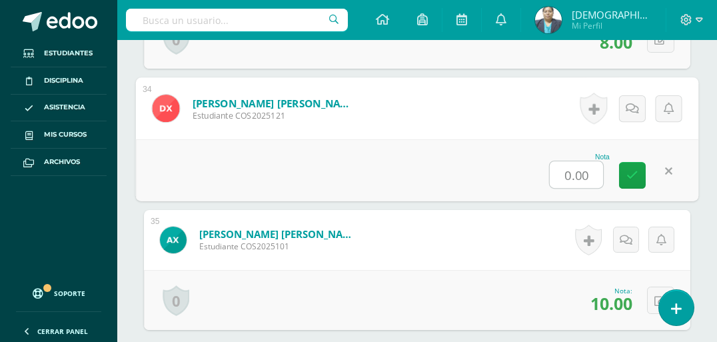
type input "5"
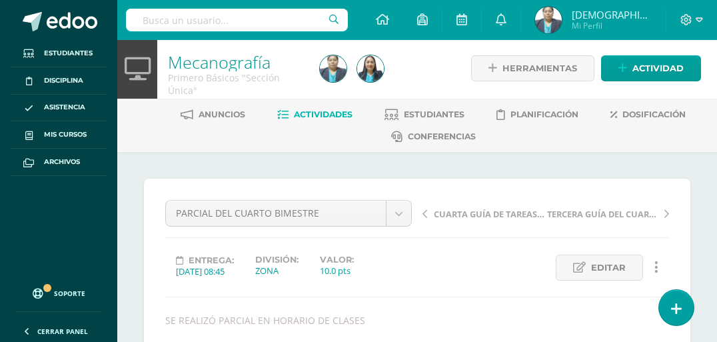
scroll to position [0, 0]
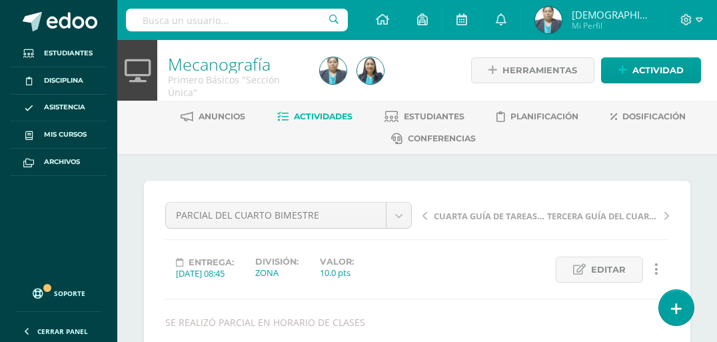
click at [325, 119] on span "Actividades" at bounding box center [323, 116] width 59 height 10
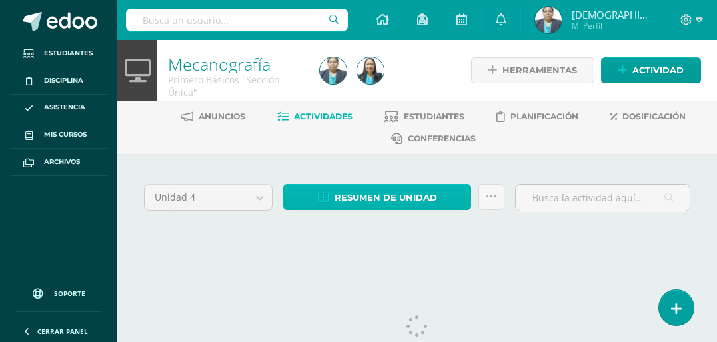
click at [384, 199] on span "Resumen de unidad" at bounding box center [386, 197] width 103 height 25
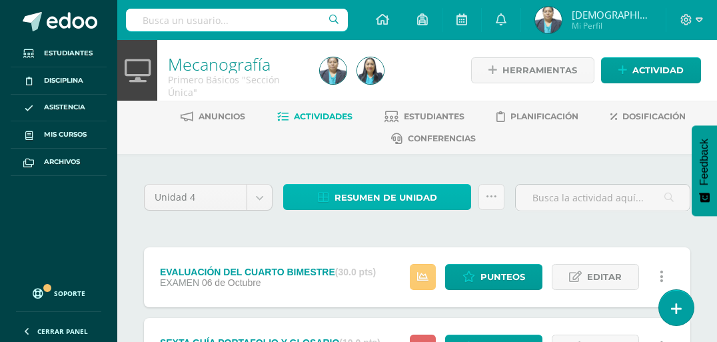
click at [369, 199] on span "Resumen de unidad" at bounding box center [386, 197] width 103 height 25
click at [363, 195] on span "Resumen de unidad" at bounding box center [386, 197] width 103 height 25
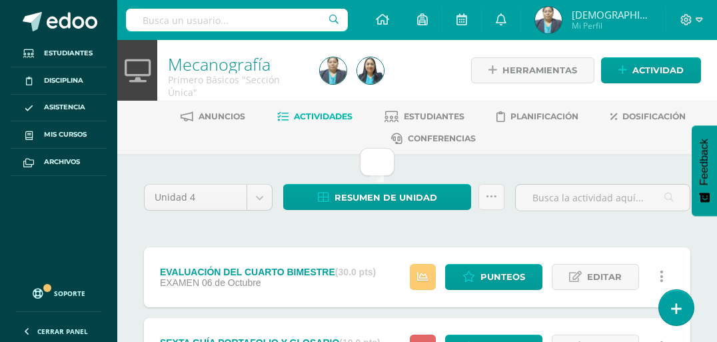
click at [327, 149] on div "Anuncios Actividades Estudiantes Planificación Dosificación Conferencias" at bounding box center [433, 127] width 632 height 53
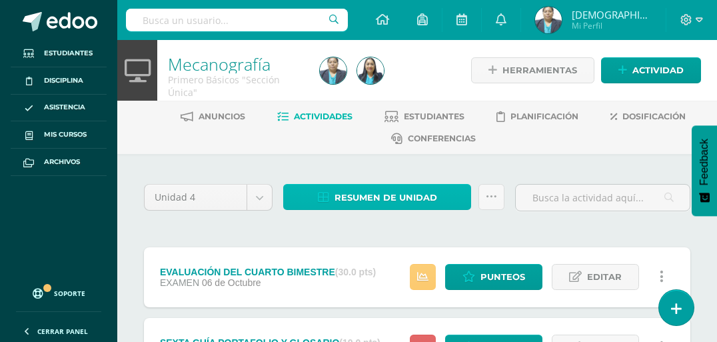
click at [416, 191] on span "Resumen de unidad" at bounding box center [386, 197] width 103 height 25
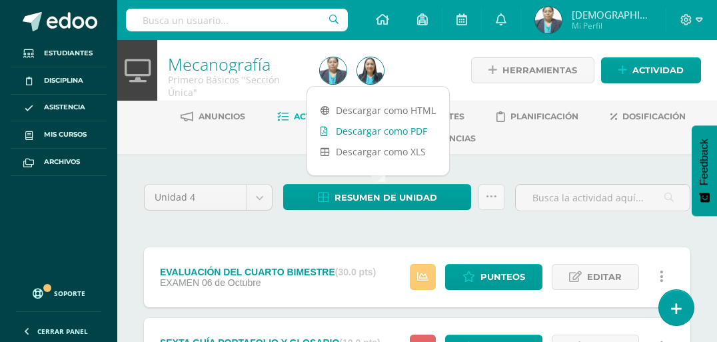
click at [381, 131] on link "Descargar como PDF" at bounding box center [378, 131] width 142 height 21
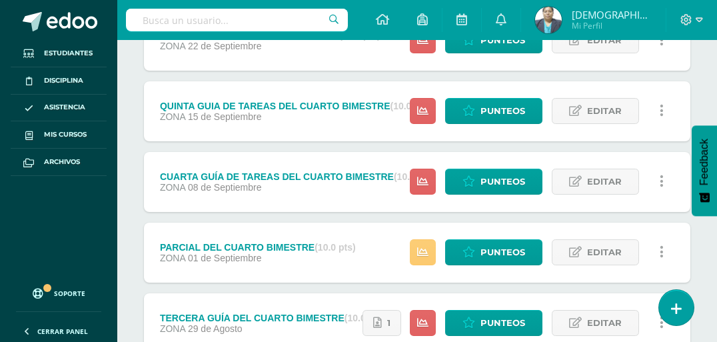
scroll to position [320, 0]
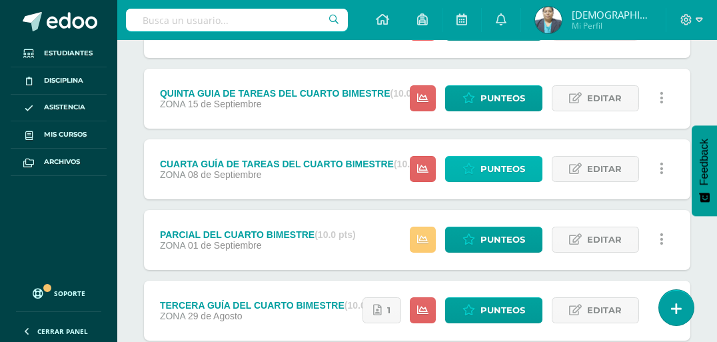
click at [494, 168] on span "Punteos" at bounding box center [503, 169] width 45 height 25
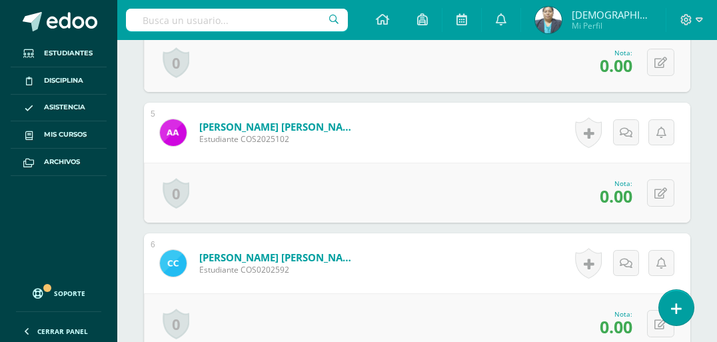
scroll to position [972, 0]
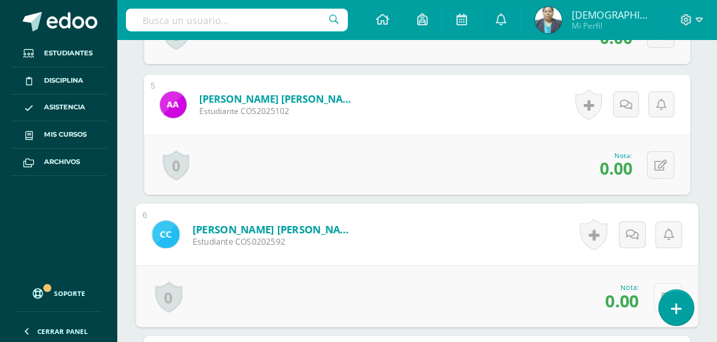
click at [662, 291] on icon at bounding box center [668, 296] width 13 height 11
type input "5"
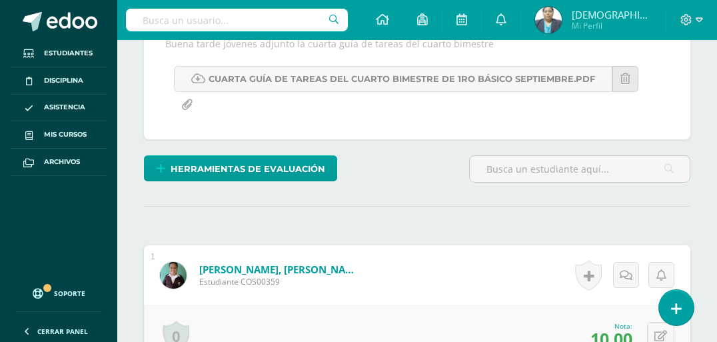
scroll to position [492, 0]
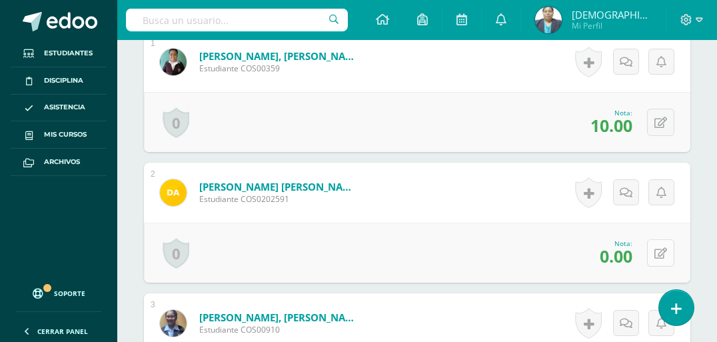
click at [665, 248] on icon at bounding box center [661, 253] width 13 height 11
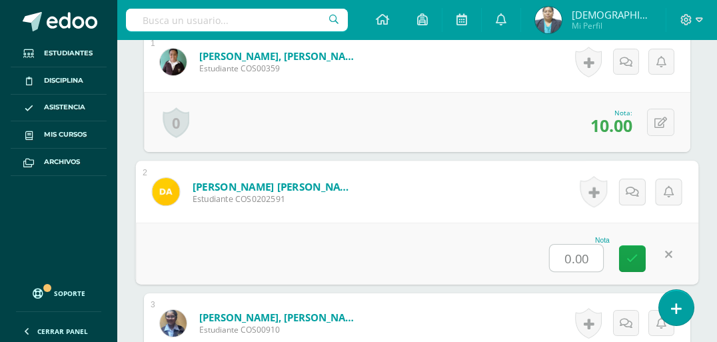
type input "5"
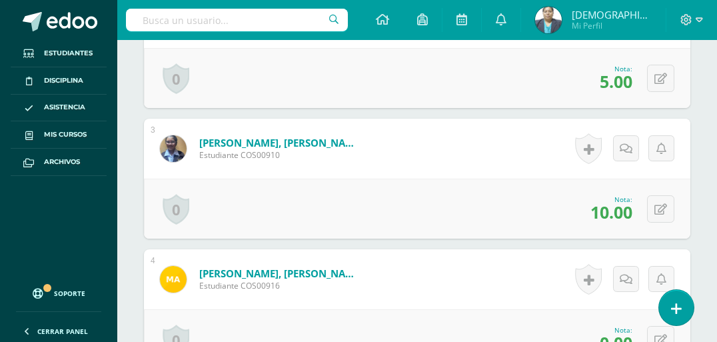
scroll to position [759, 0]
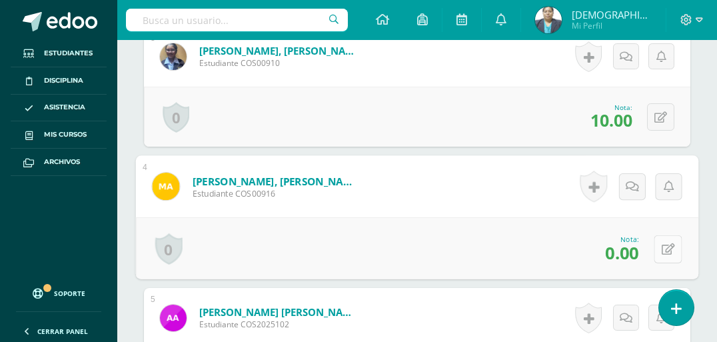
click at [659, 235] on button at bounding box center [668, 249] width 28 height 28
type input "5"
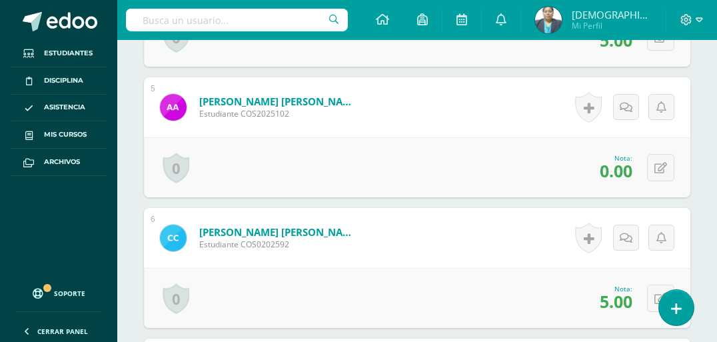
scroll to position [972, 0]
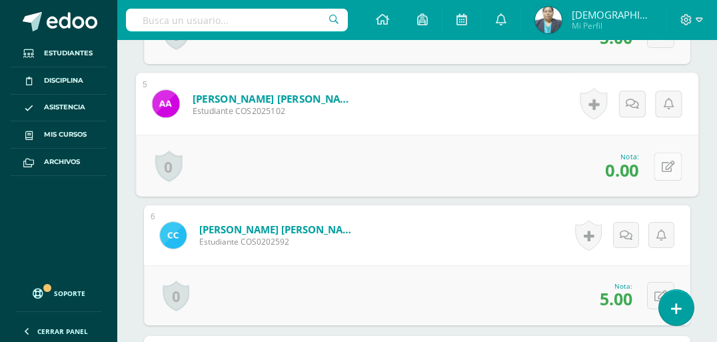
click at [662, 161] on icon at bounding box center [668, 166] width 13 height 11
type input "5"
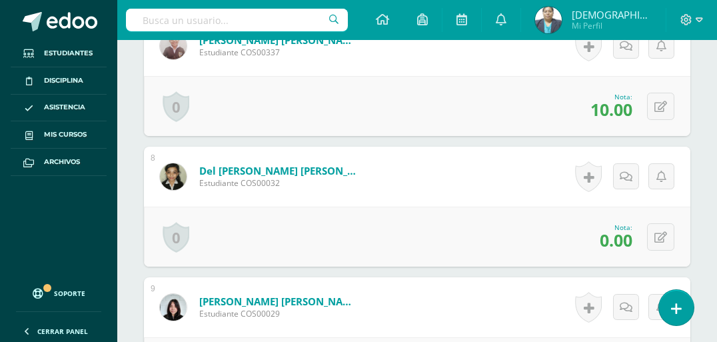
scroll to position [1345, 0]
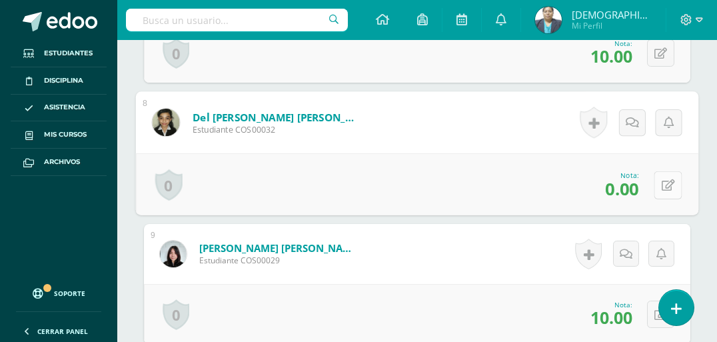
click at [664, 179] on icon at bounding box center [668, 184] width 13 height 11
type input "5"
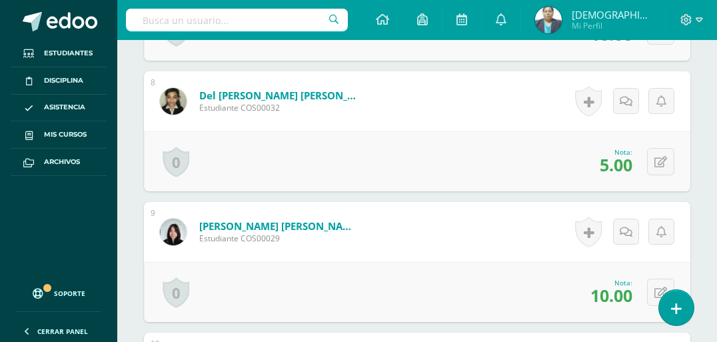
scroll to position [1559, 0]
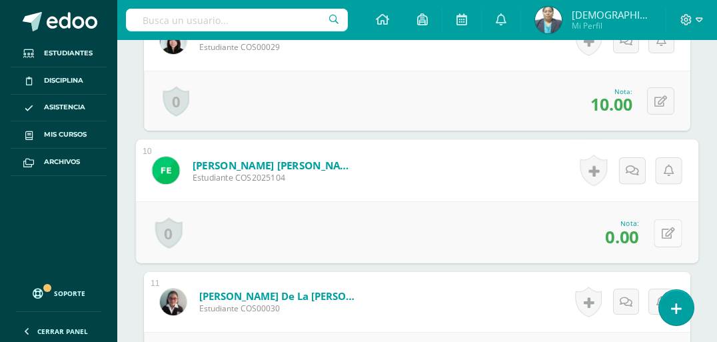
click at [663, 227] on icon at bounding box center [668, 232] width 13 height 11
type input "5"
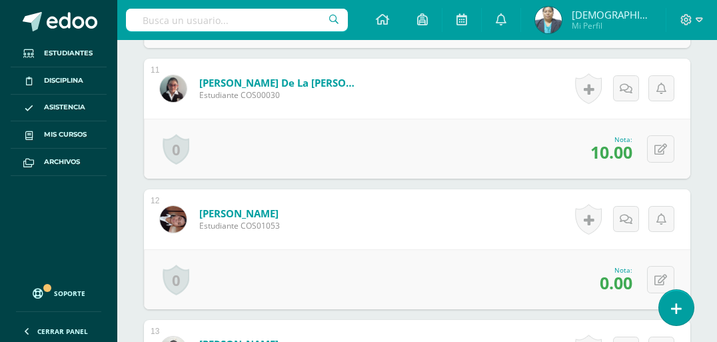
scroll to position [1879, 0]
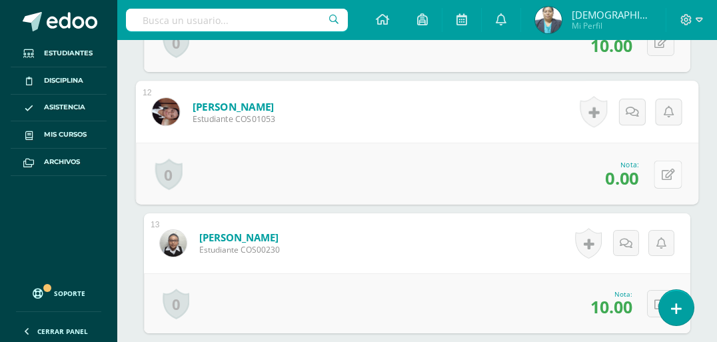
click at [661, 160] on button at bounding box center [668, 174] width 28 height 28
type input "5"
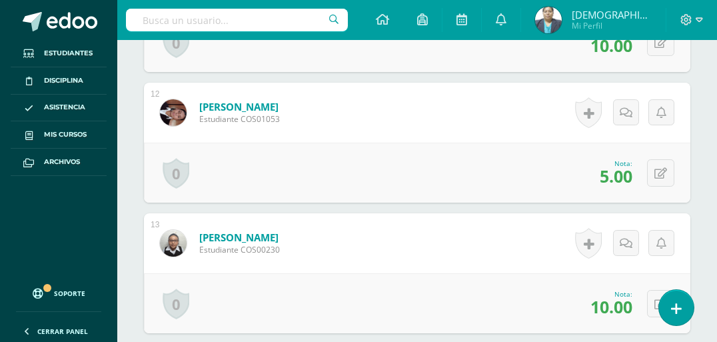
scroll to position [2092, 0]
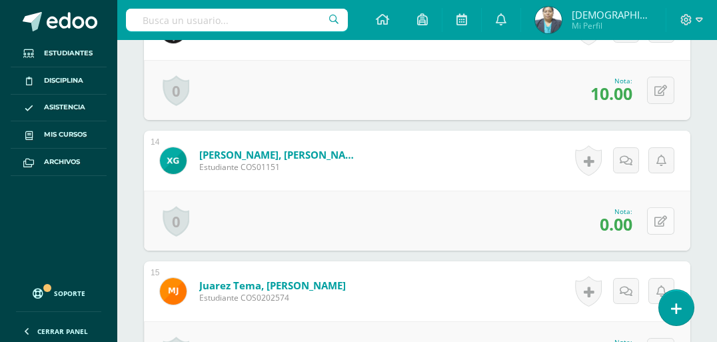
click at [659, 207] on button at bounding box center [660, 220] width 27 height 27
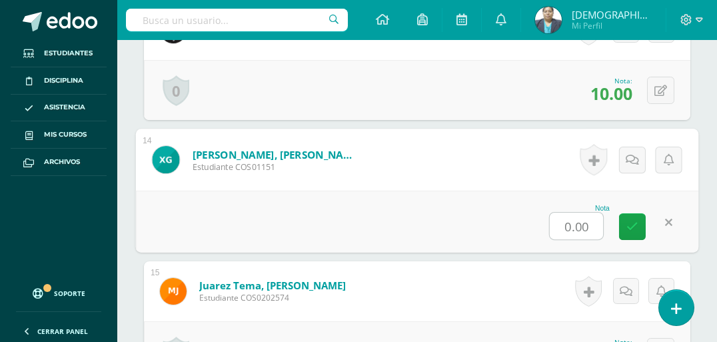
type input "5"
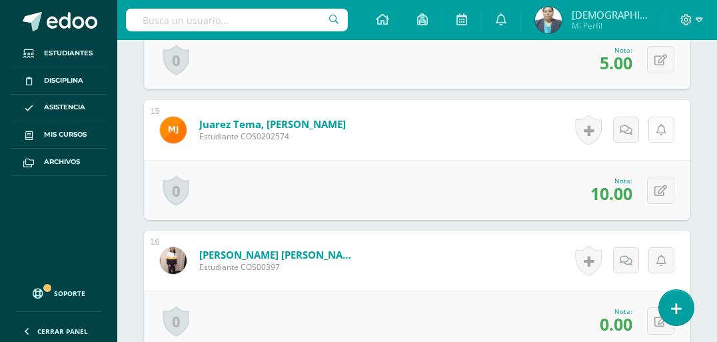
scroll to position [2412, 0]
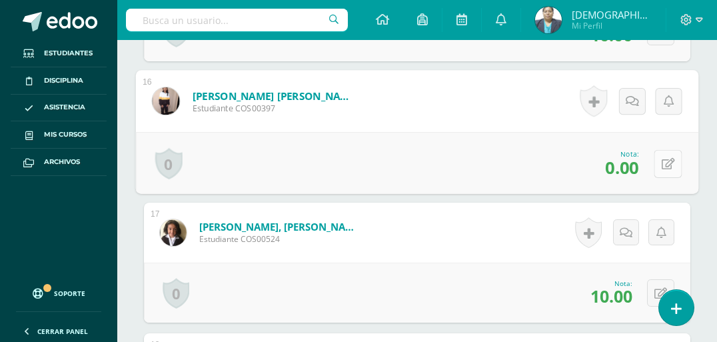
click at [662, 158] on icon at bounding box center [668, 163] width 13 height 11
type input "5"
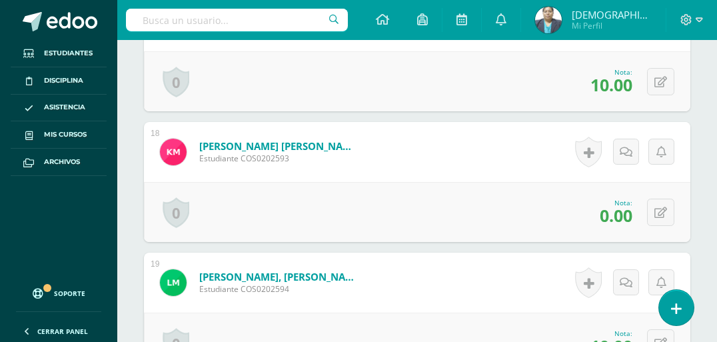
scroll to position [2626, 0]
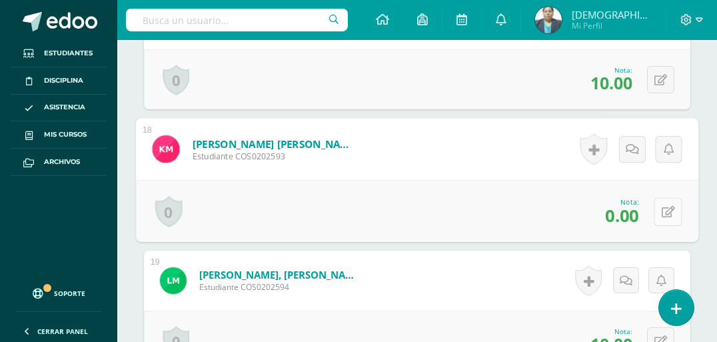
click at [657, 197] on button at bounding box center [668, 211] width 28 height 28
type input "5.00"
click at [661, 197] on button at bounding box center [668, 211] width 28 height 28
type input "0"
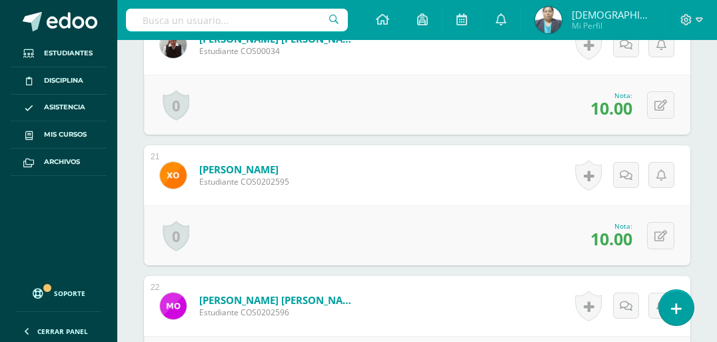
scroll to position [3159, 0]
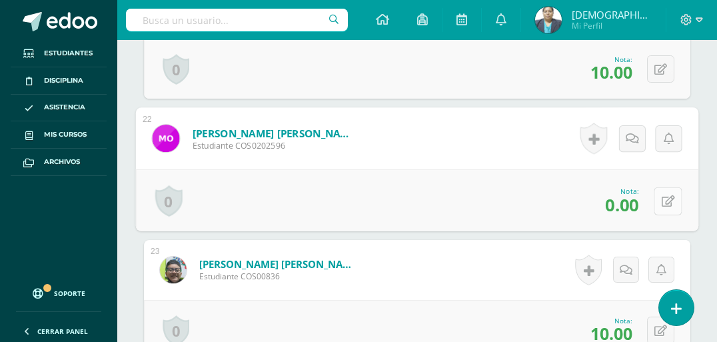
click at [661, 187] on button at bounding box center [668, 201] width 28 height 28
type input "5"
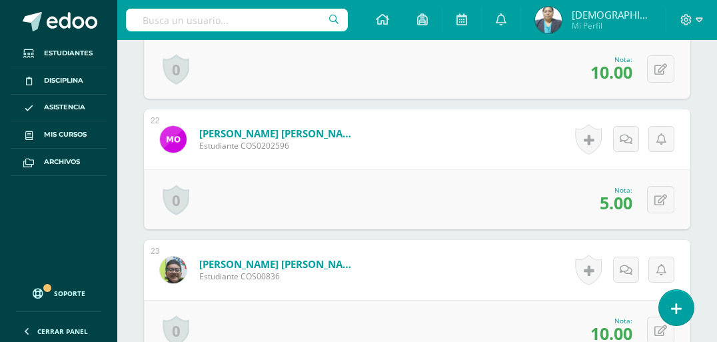
scroll to position [3372, 0]
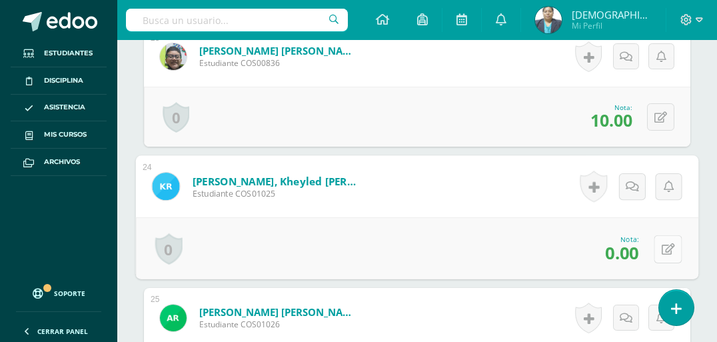
click at [660, 235] on button at bounding box center [668, 249] width 28 height 28
type input "5"
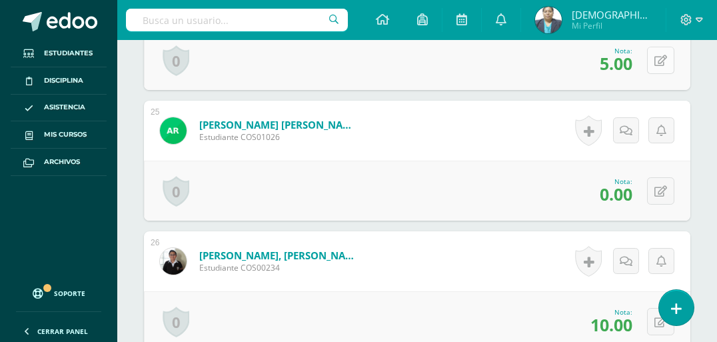
scroll to position [3586, 0]
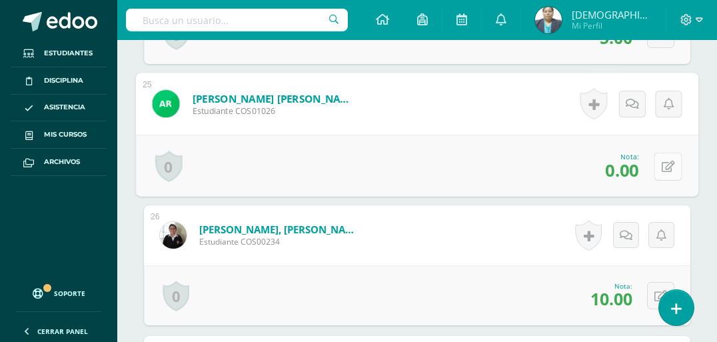
click at [663, 161] on icon at bounding box center [668, 166] width 13 height 11
type input "5"
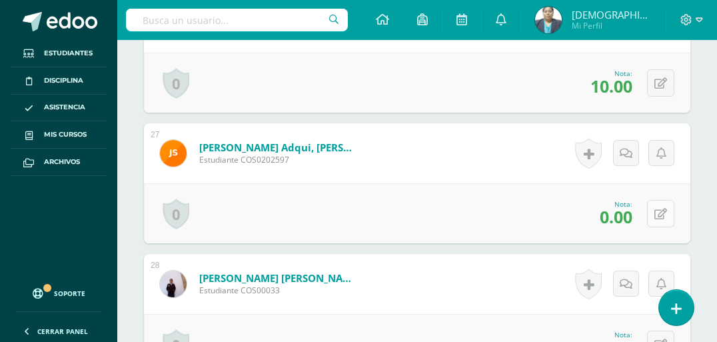
scroll to position [3852, 0]
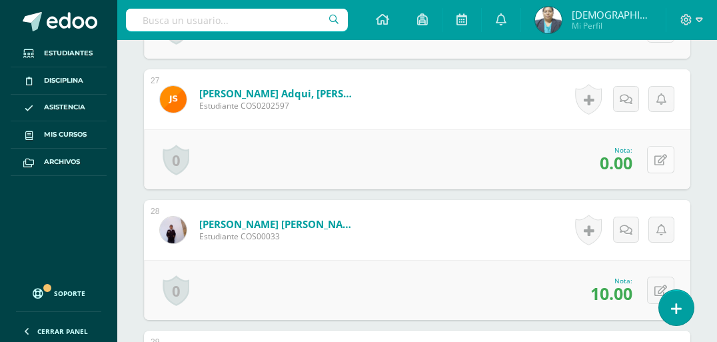
click at [663, 155] on icon at bounding box center [661, 160] width 13 height 11
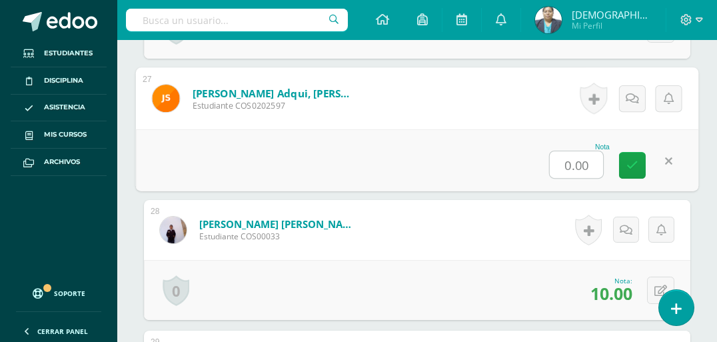
type input "5"
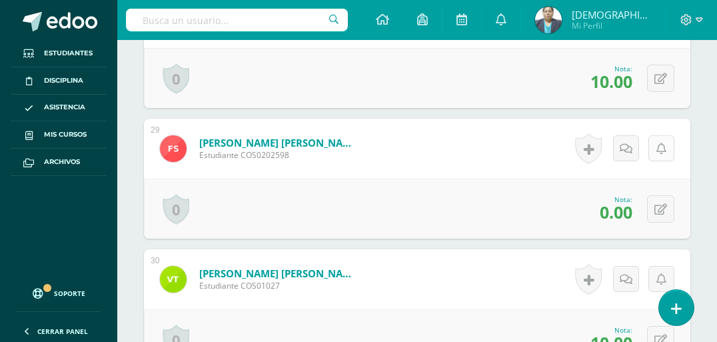
scroll to position [4066, 0]
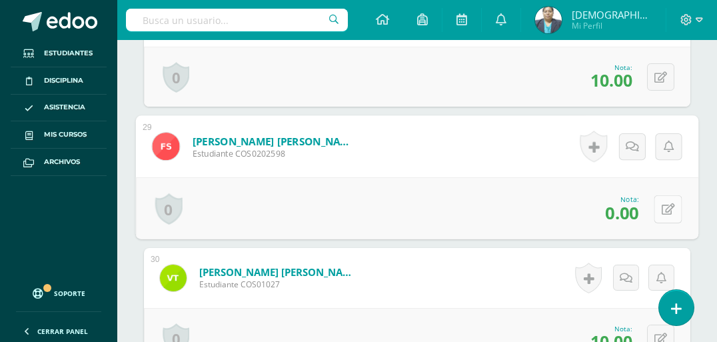
click at [657, 195] on button at bounding box center [668, 209] width 28 height 28
type input "5"
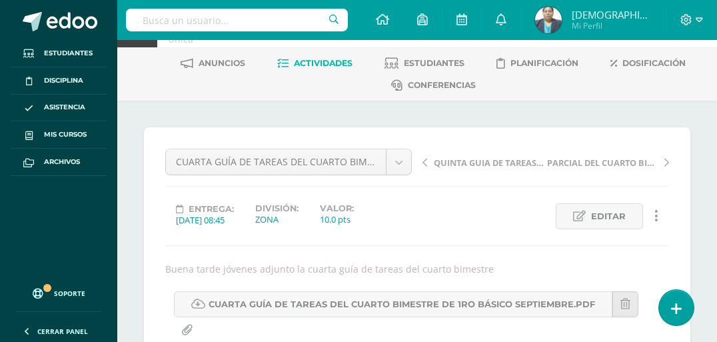
scroll to position [0, 0]
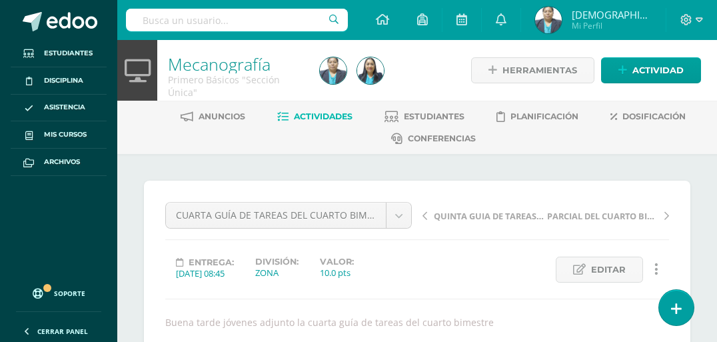
click at [331, 117] on span "Actividades" at bounding box center [323, 116] width 59 height 10
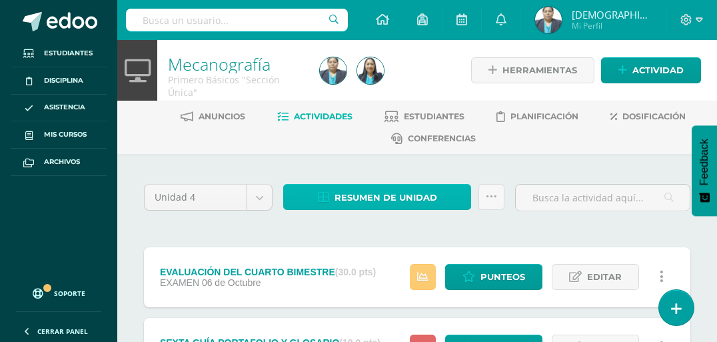
click at [394, 201] on span "Resumen de unidad" at bounding box center [386, 197] width 103 height 25
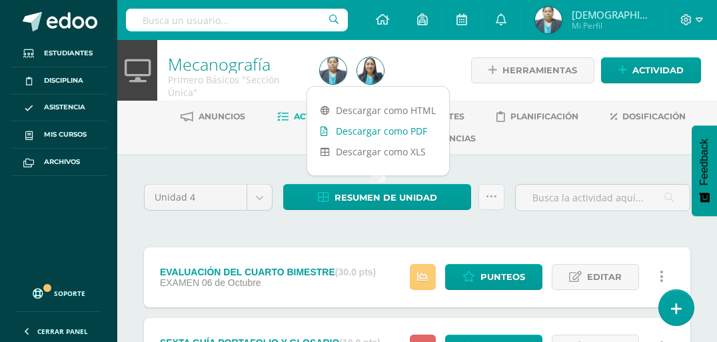
click at [392, 132] on link "Descargar como PDF" at bounding box center [378, 131] width 142 height 21
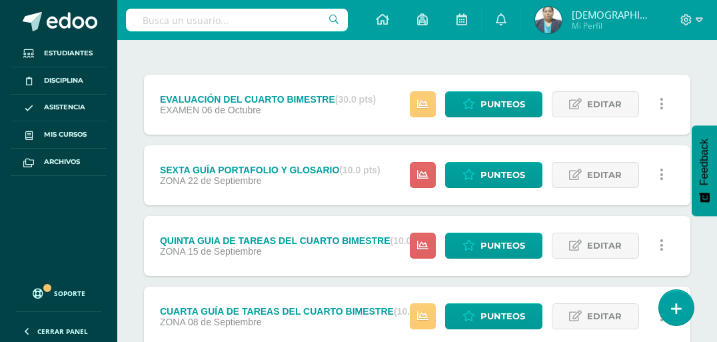
scroll to position [267, 0]
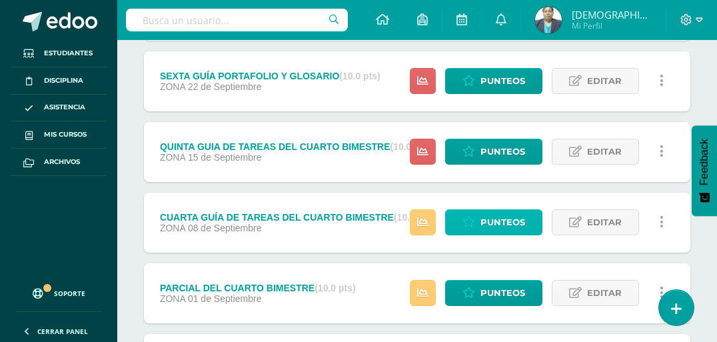
click at [497, 228] on span "Punteos" at bounding box center [503, 222] width 45 height 25
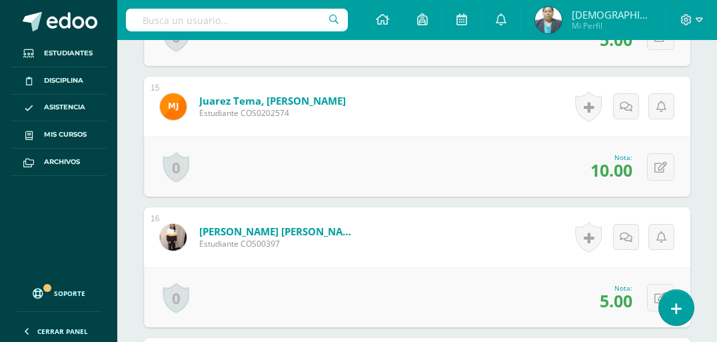
scroll to position [2277, 0]
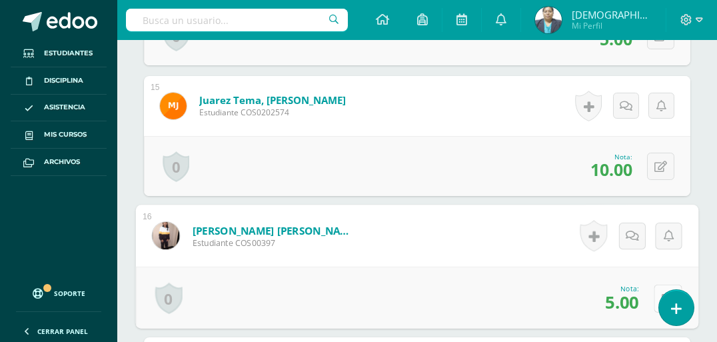
click at [659, 284] on button at bounding box center [668, 298] width 28 height 28
type input "6"
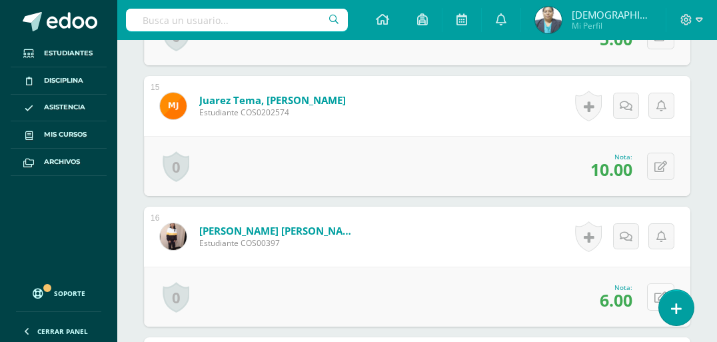
click at [663, 292] on icon at bounding box center [661, 297] width 13 height 11
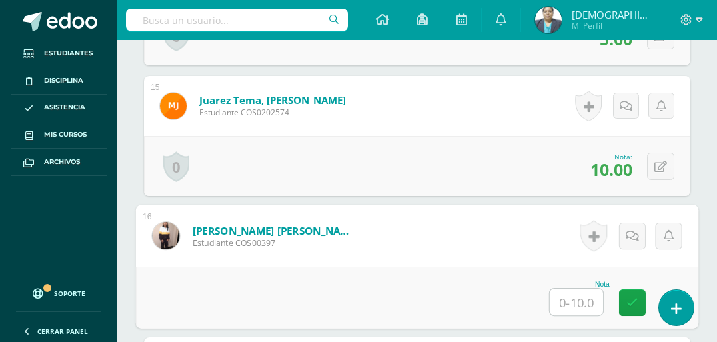
type input "8"
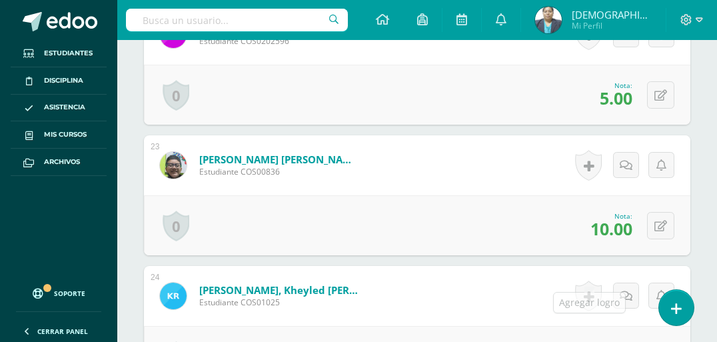
scroll to position [3398, 0]
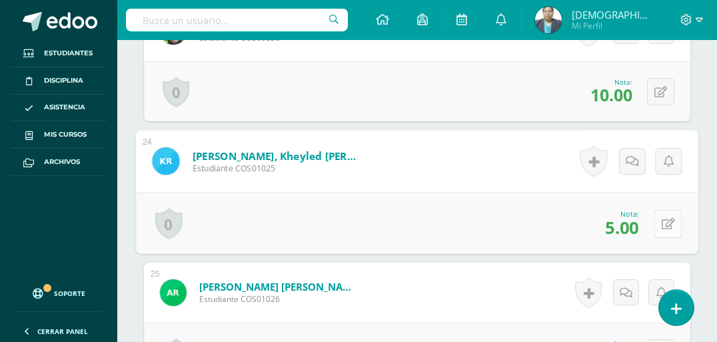
click at [663, 218] on icon at bounding box center [668, 223] width 13 height 11
type input "7"
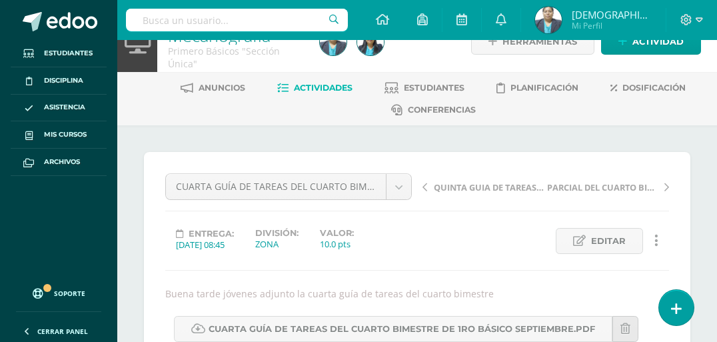
scroll to position [0, 0]
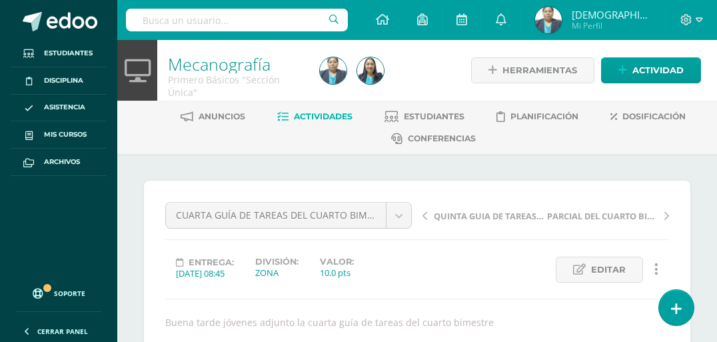
click at [330, 119] on span "Actividades" at bounding box center [323, 116] width 59 height 10
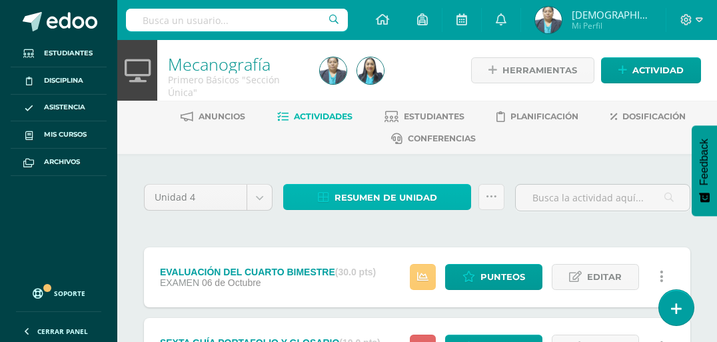
click at [387, 199] on span "Resumen de unidad" at bounding box center [386, 197] width 103 height 25
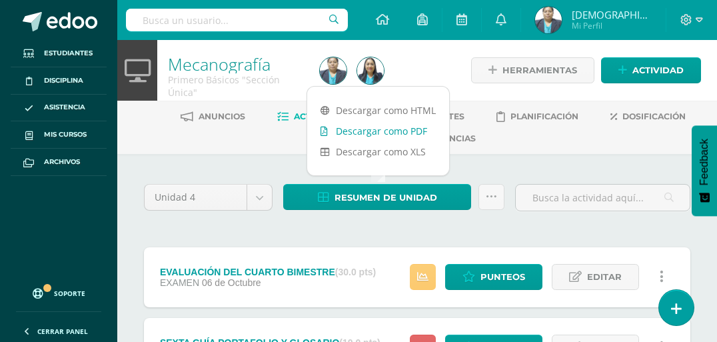
click at [395, 132] on link "Descargar como PDF" at bounding box center [378, 131] width 142 height 21
